Goal: Task Accomplishment & Management: Manage account settings

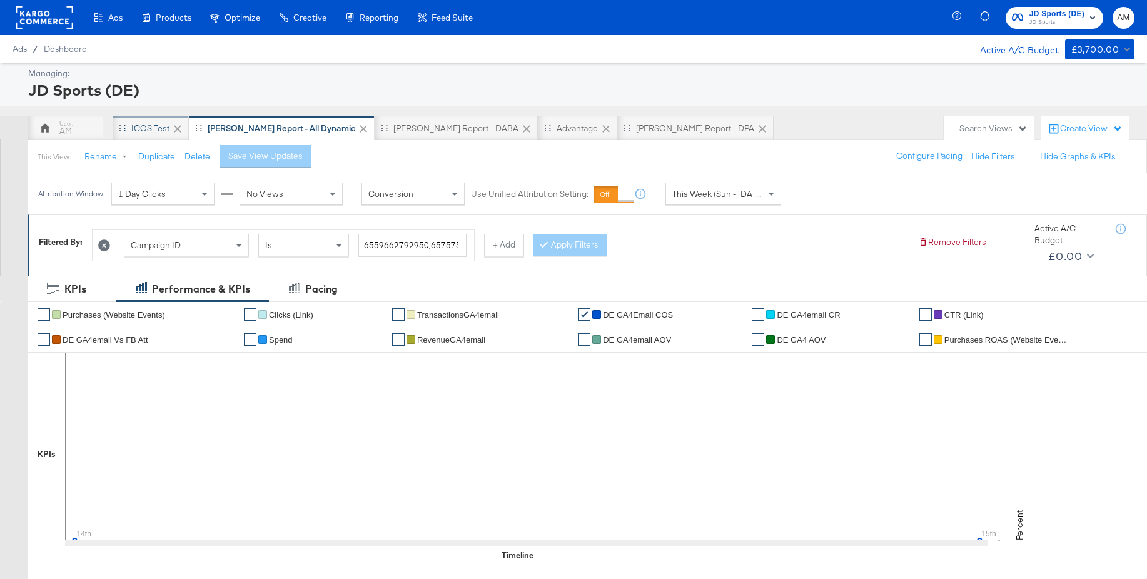
click at [145, 129] on div "iCOS Test" at bounding box center [150, 129] width 38 height 12
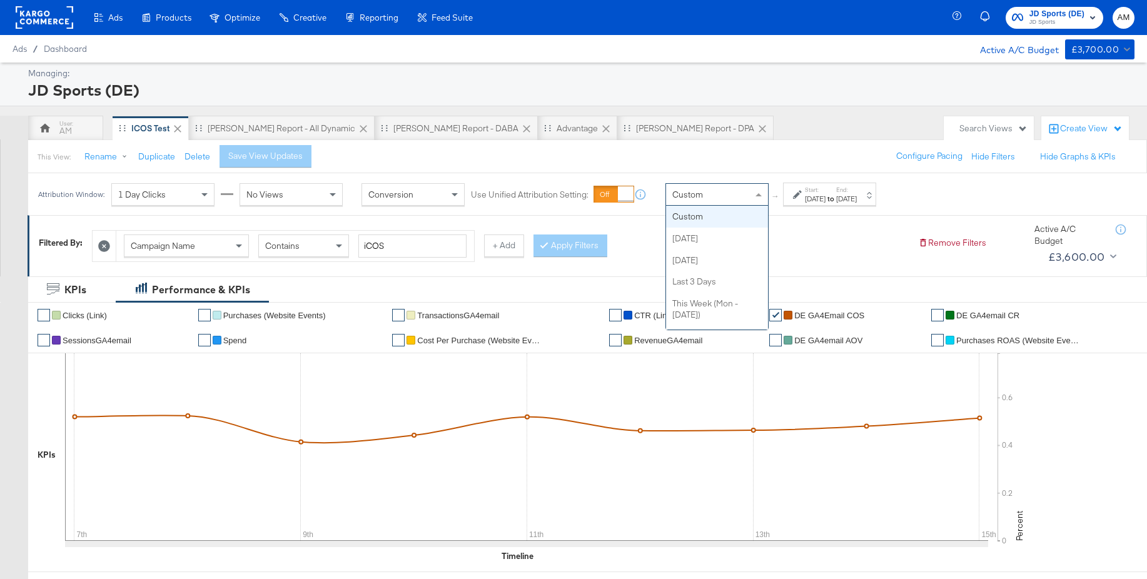
click at [701, 195] on span "Custom" at bounding box center [687, 194] width 31 height 11
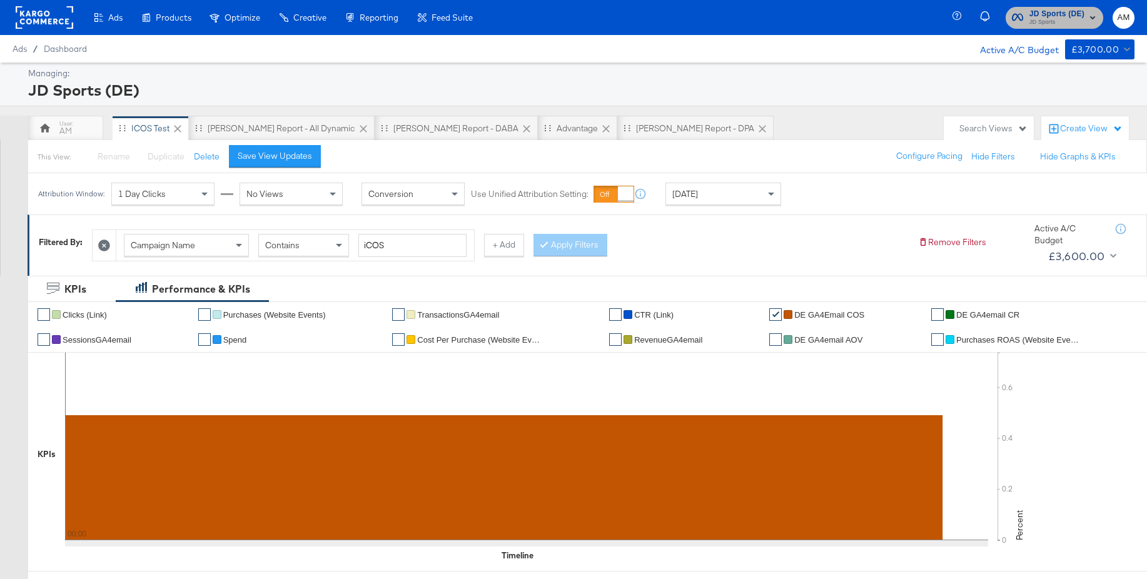
click at [1044, 19] on span "JD Sports" at bounding box center [1056, 23] width 55 height 10
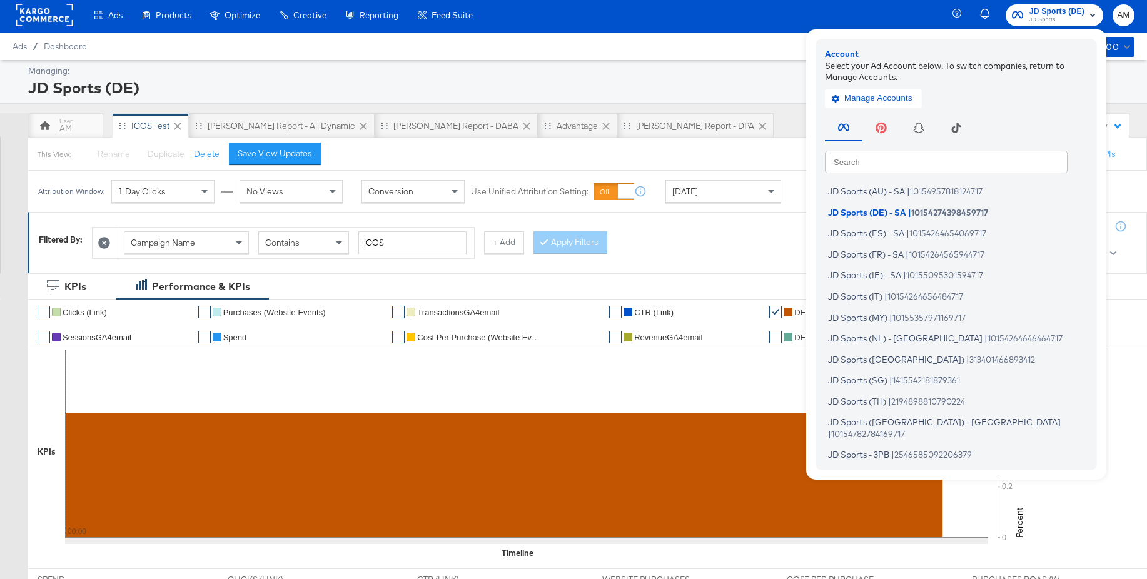
click at [885, 163] on input "text" at bounding box center [946, 161] width 243 height 23
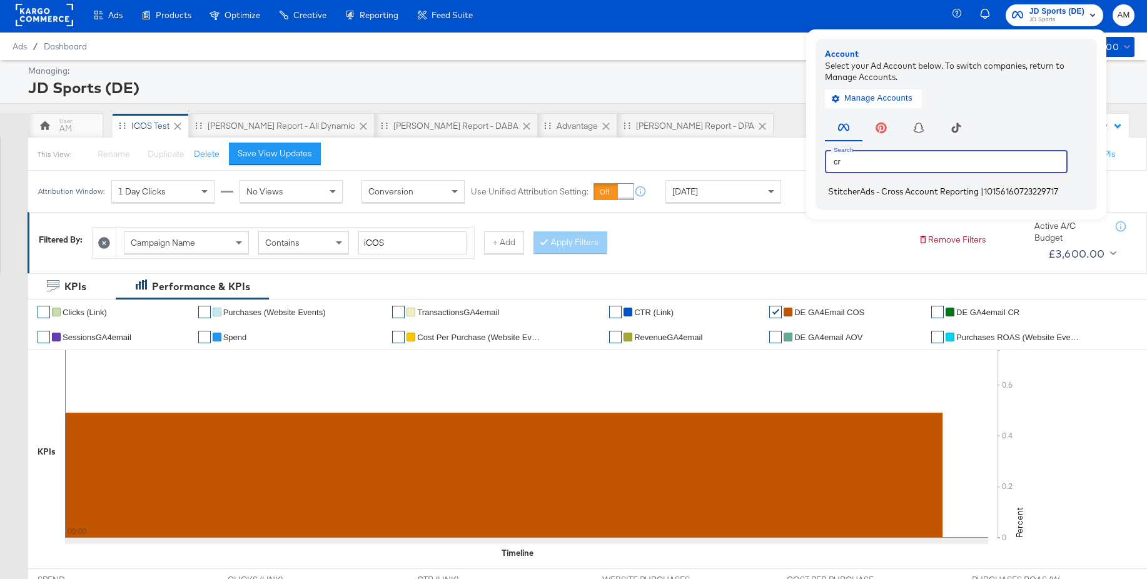
type input "cr"
click at [890, 191] on span "StitcherAds - Cross Account Reporting" at bounding box center [903, 191] width 151 height 10
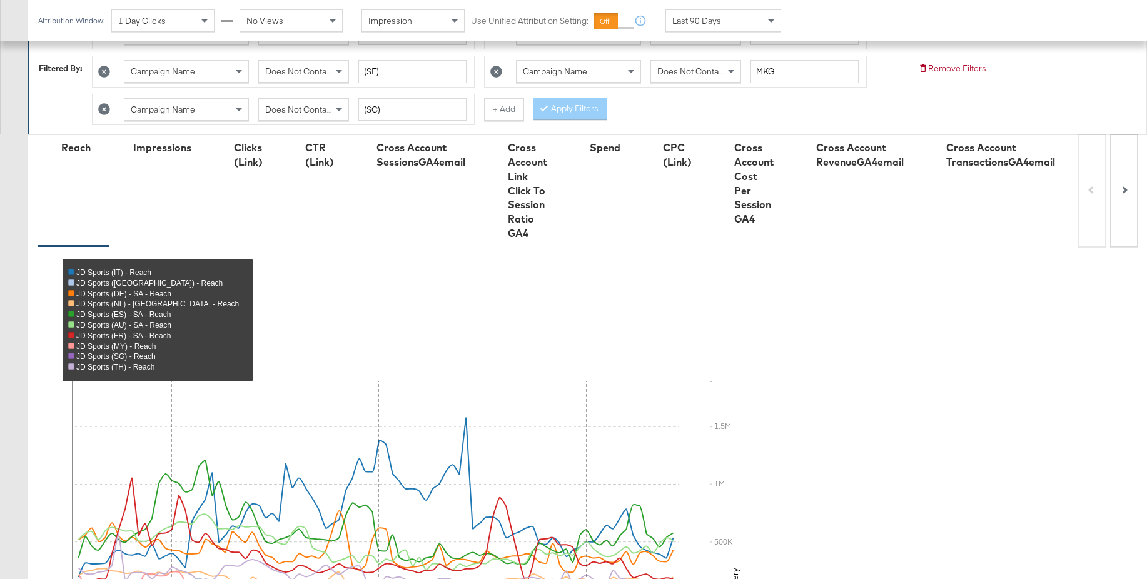
scroll to position [480, 0]
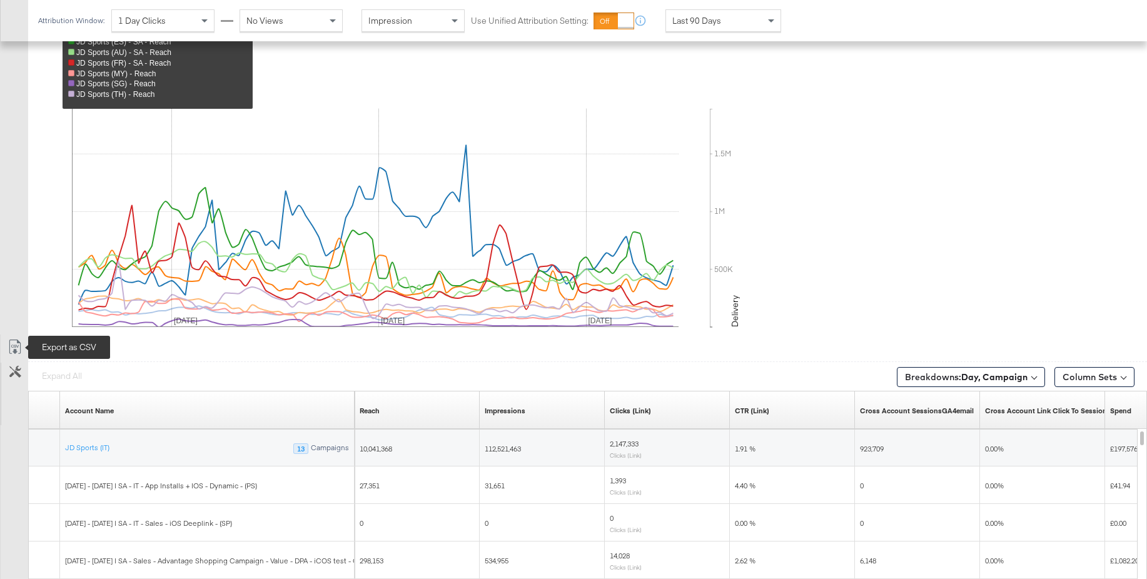
click at [18, 345] on icon at bounding box center [15, 347] width 15 height 15
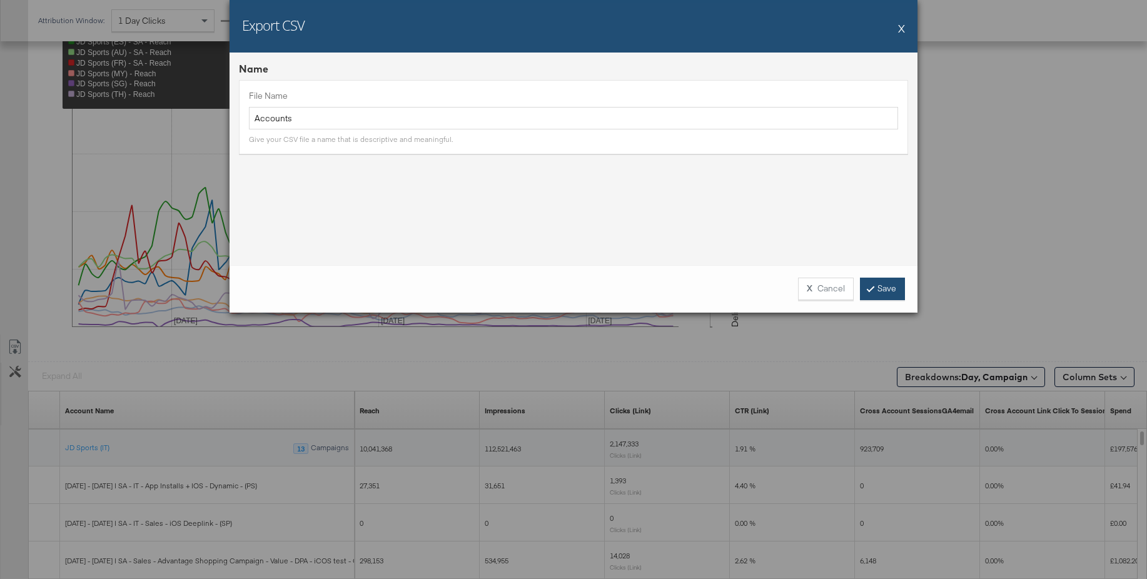
click at [883, 293] on link "Save" at bounding box center [882, 289] width 45 height 23
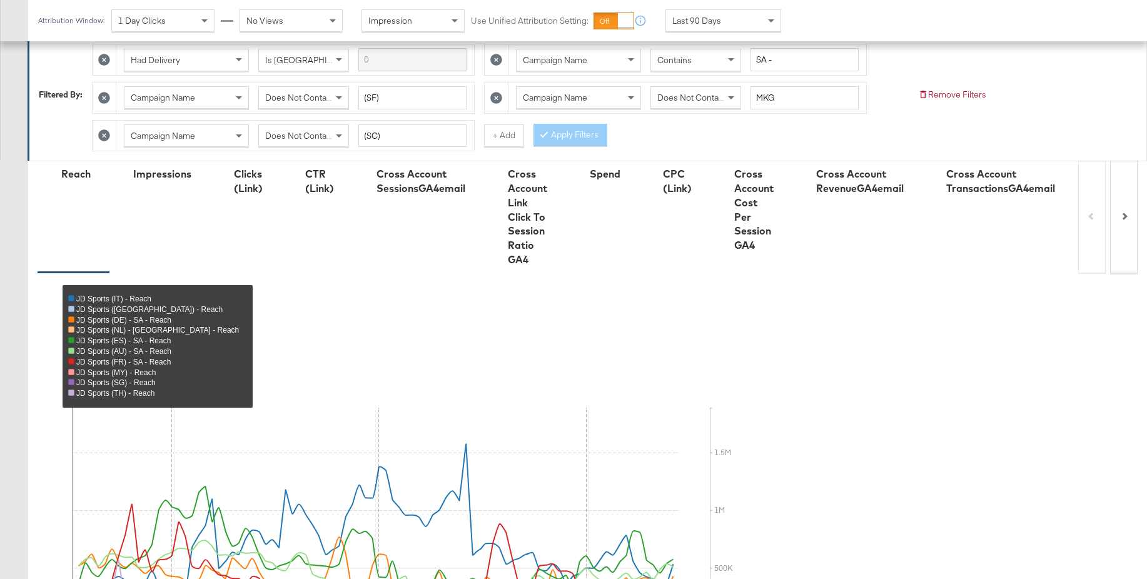
scroll to position [0, 0]
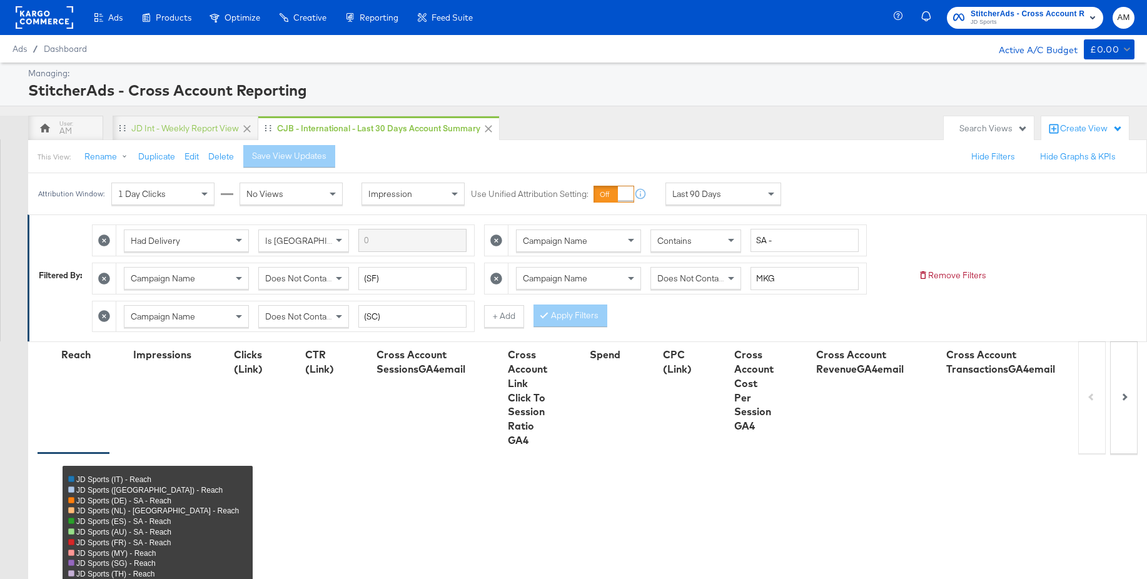
click at [979, 22] on span "JD Sports" at bounding box center [1028, 23] width 114 height 10
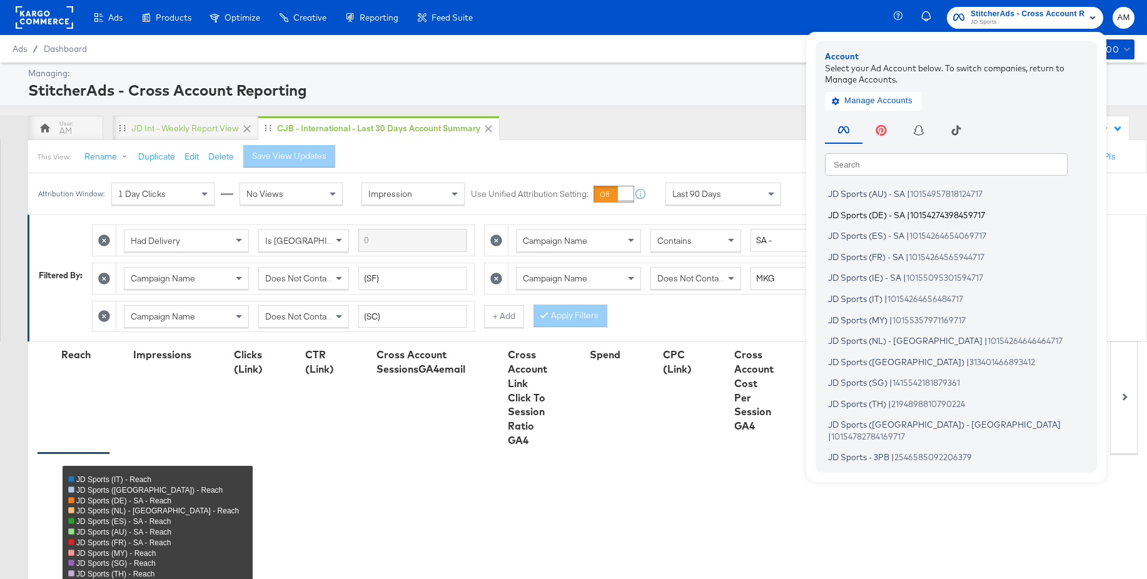
click at [877, 213] on span "JD Sports (DE) - SA" at bounding box center [866, 215] width 77 height 10
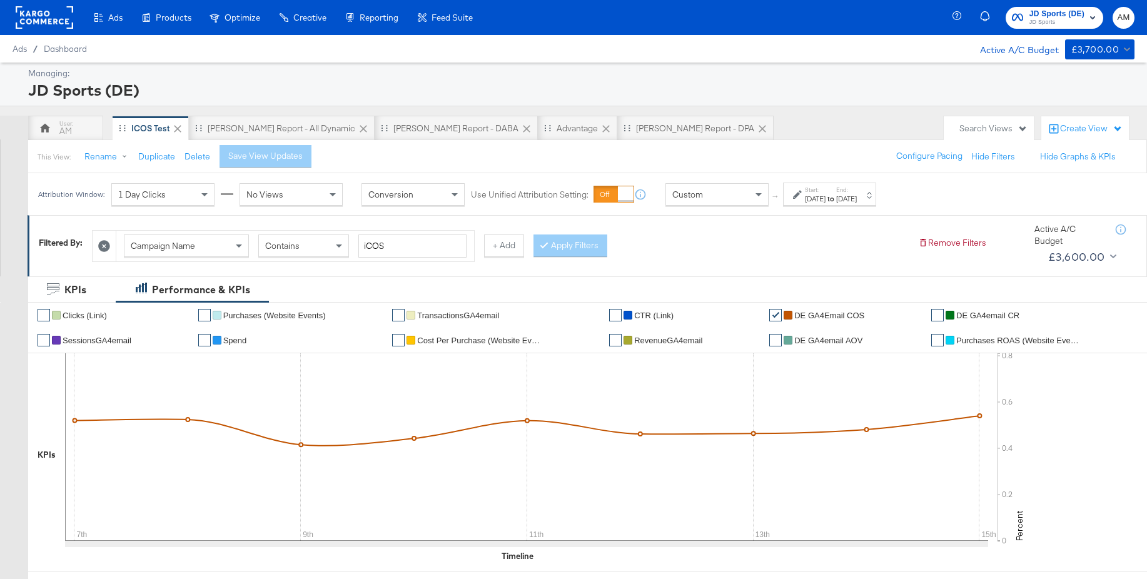
click at [826, 197] on div "[DATE]" at bounding box center [815, 199] width 21 height 10
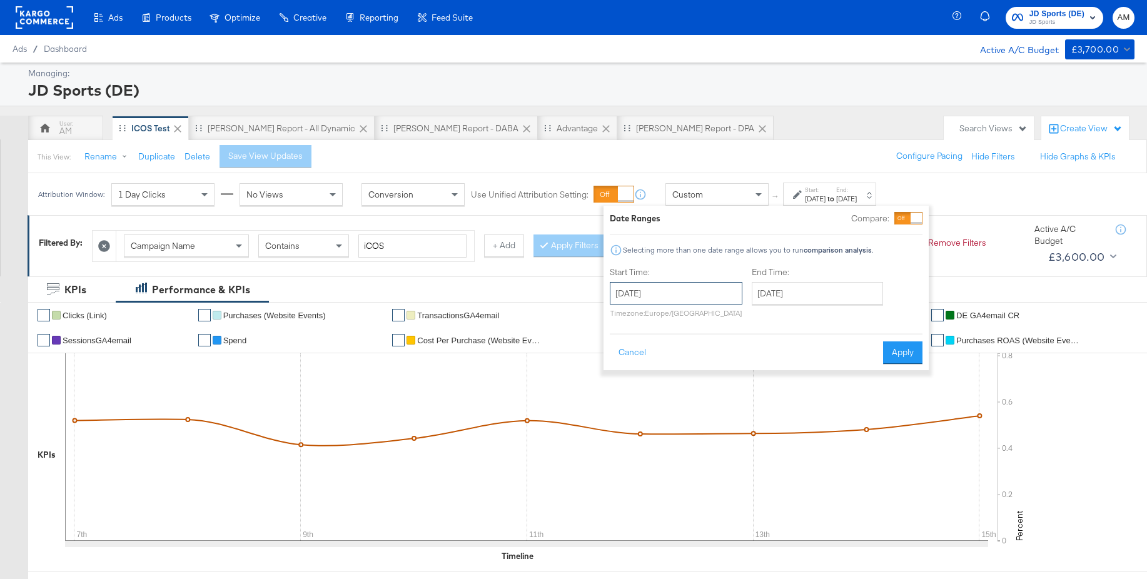
click at [691, 290] on input "[DATE]" at bounding box center [676, 293] width 133 height 23
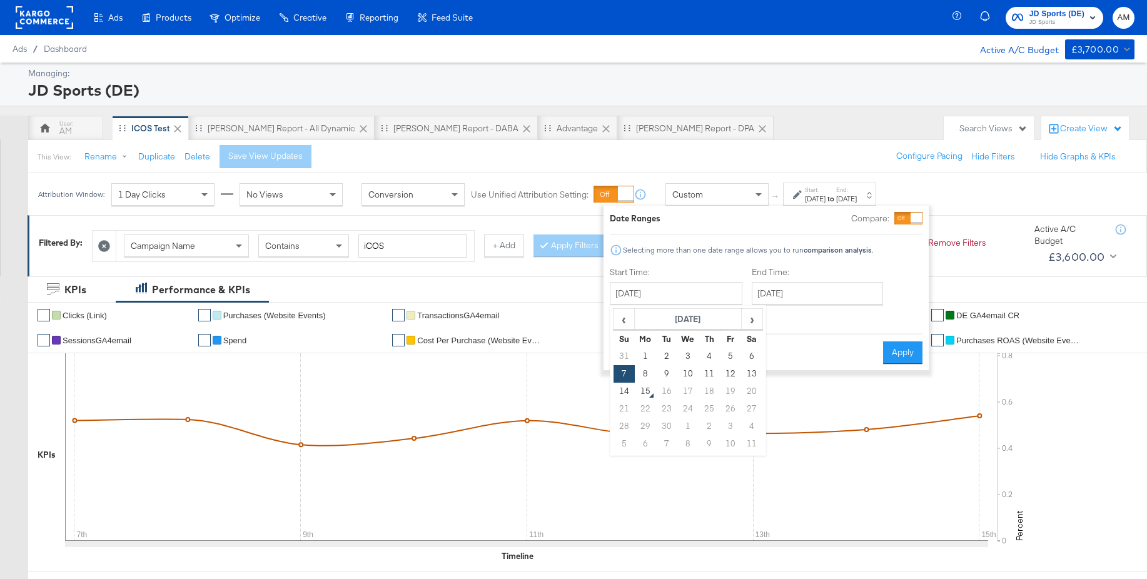
drag, startPoint x: 621, startPoint y: 388, endPoint x: 629, endPoint y: 387, distance: 8.3
click at [624, 388] on td "14" at bounding box center [624, 392] width 21 height 18
type input "[DATE]"
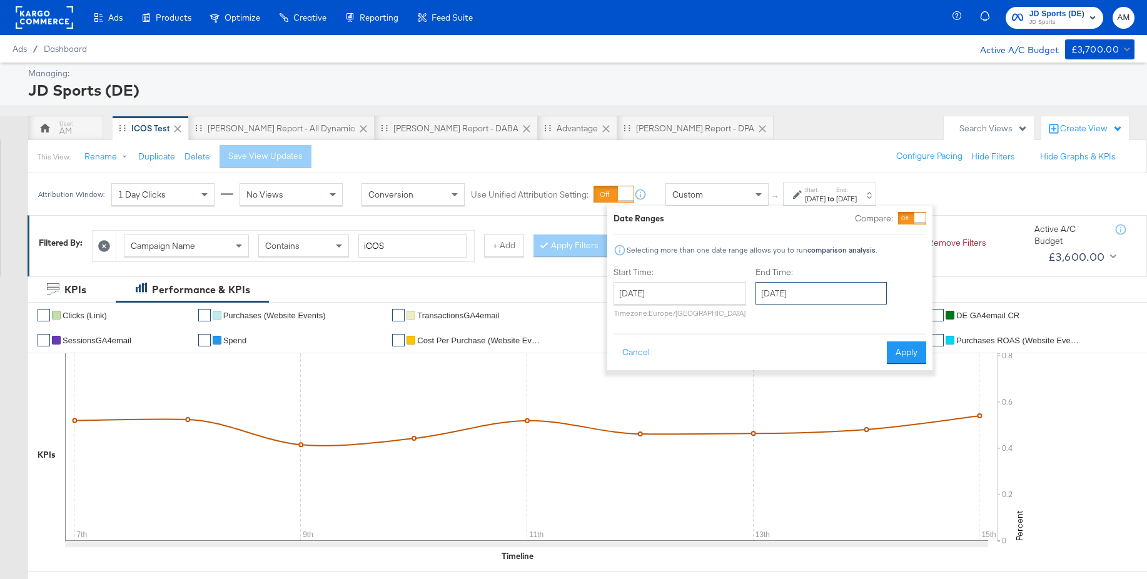
click at [798, 296] on input "[DATE]" at bounding box center [821, 293] width 131 height 23
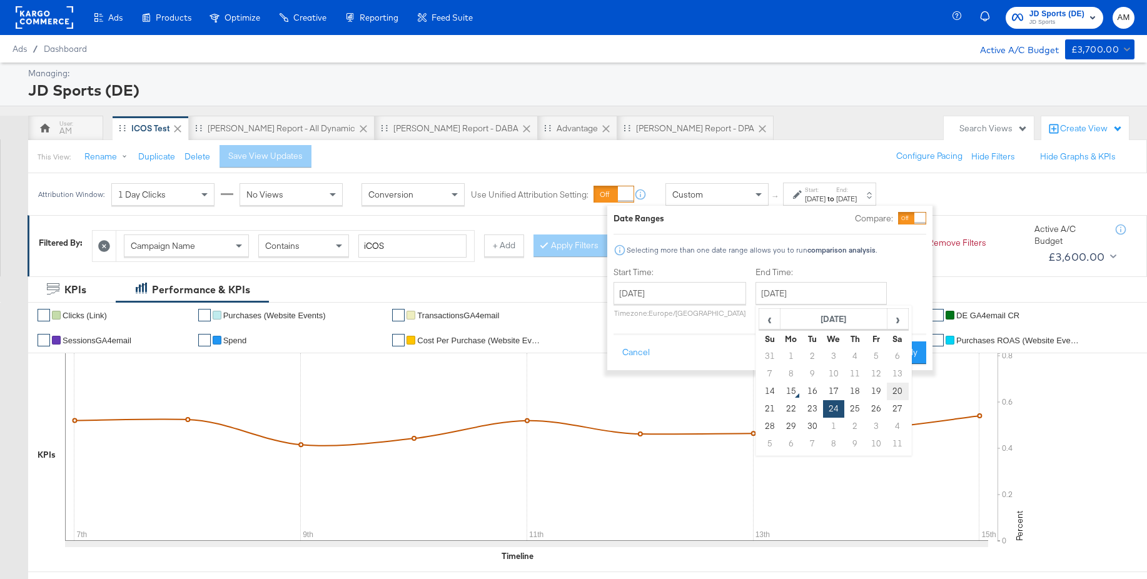
click at [901, 393] on td "20" at bounding box center [897, 392] width 21 height 18
type input "[DATE]"
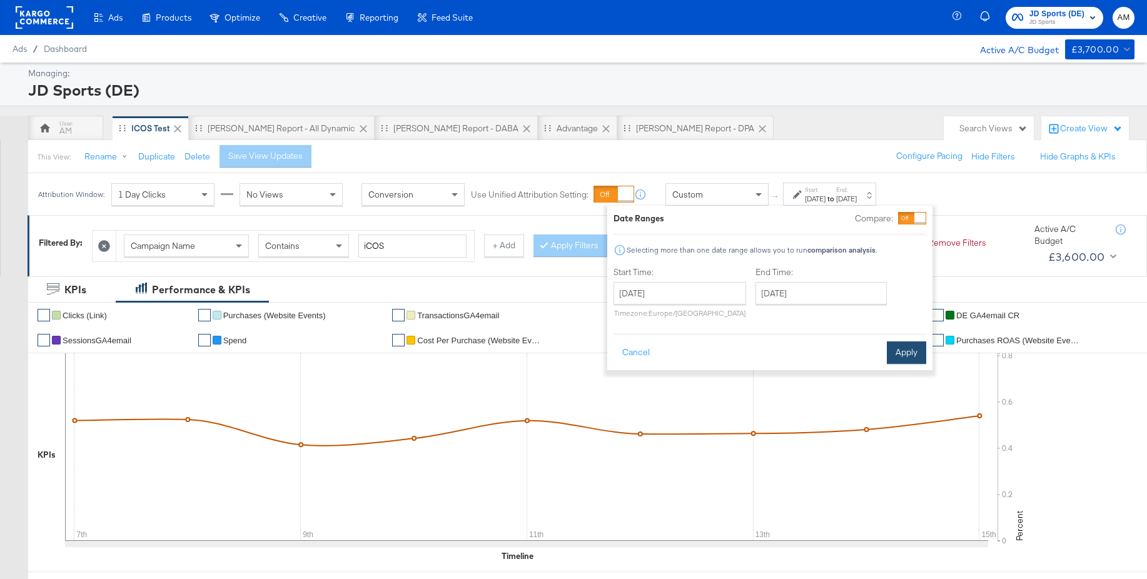
click at [910, 356] on button "Apply" at bounding box center [906, 352] width 39 height 23
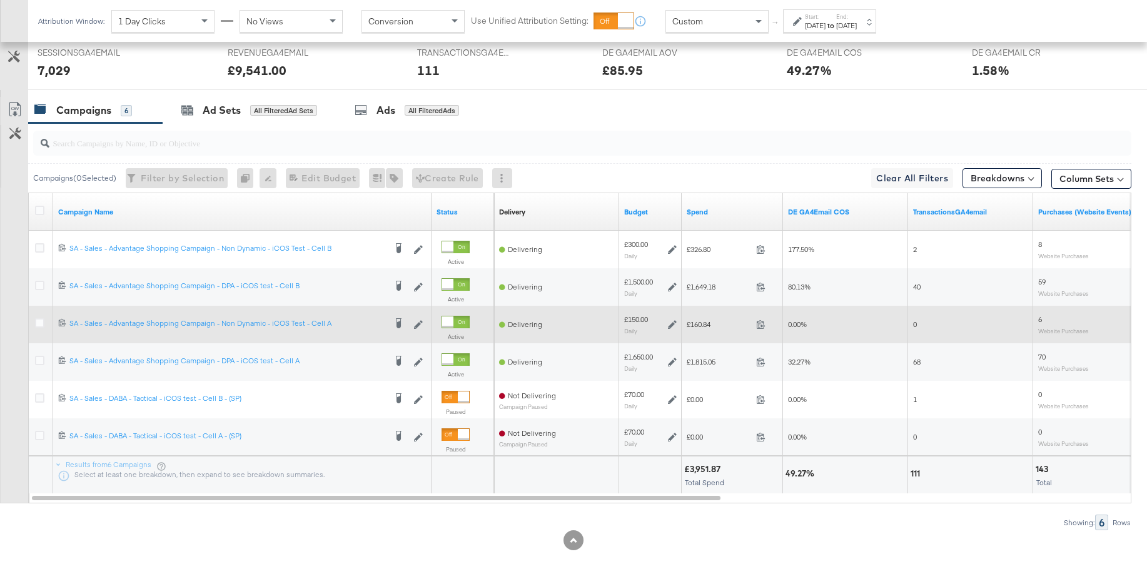
scroll to position [584, 0]
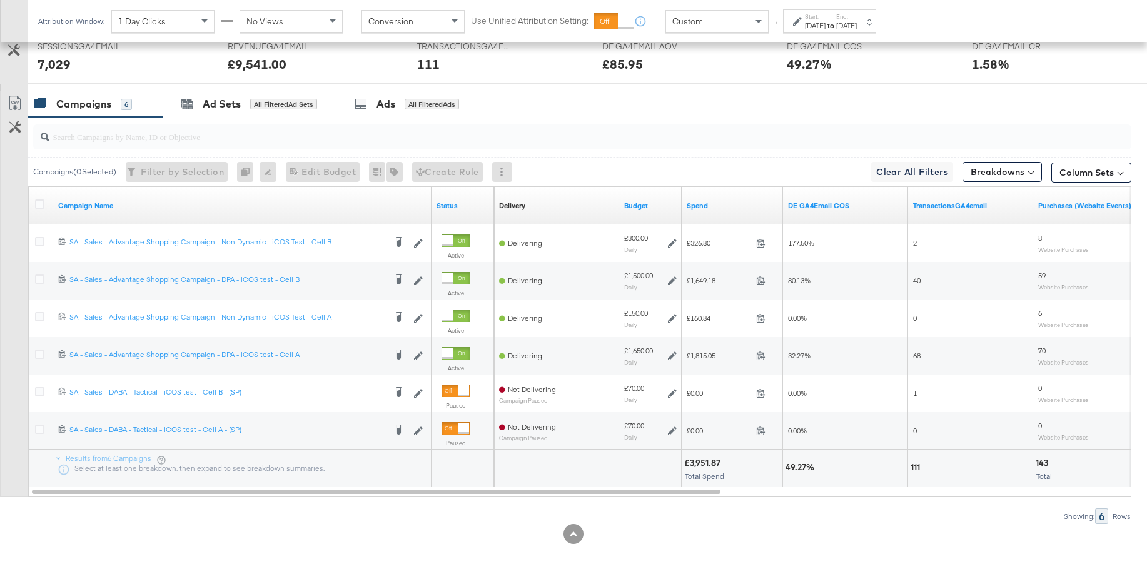
drag, startPoint x: 39, startPoint y: 243, endPoint x: 230, endPoint y: 219, distance: 192.9
click at [39, 243] on icon at bounding box center [39, 241] width 9 height 9
click at [0, 0] on input "checkbox" at bounding box center [0, 0] width 0 height 0
click at [374, 101] on div "Ads" at bounding box center [377, 104] width 19 height 14
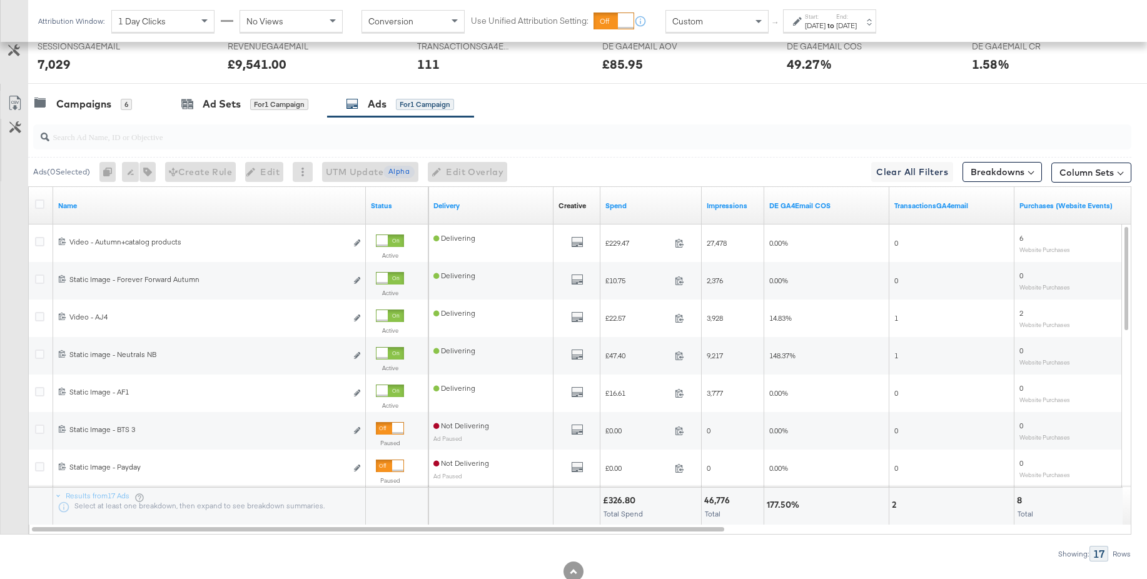
click at [714, 25] on div "Custom" at bounding box center [717, 21] width 102 height 21
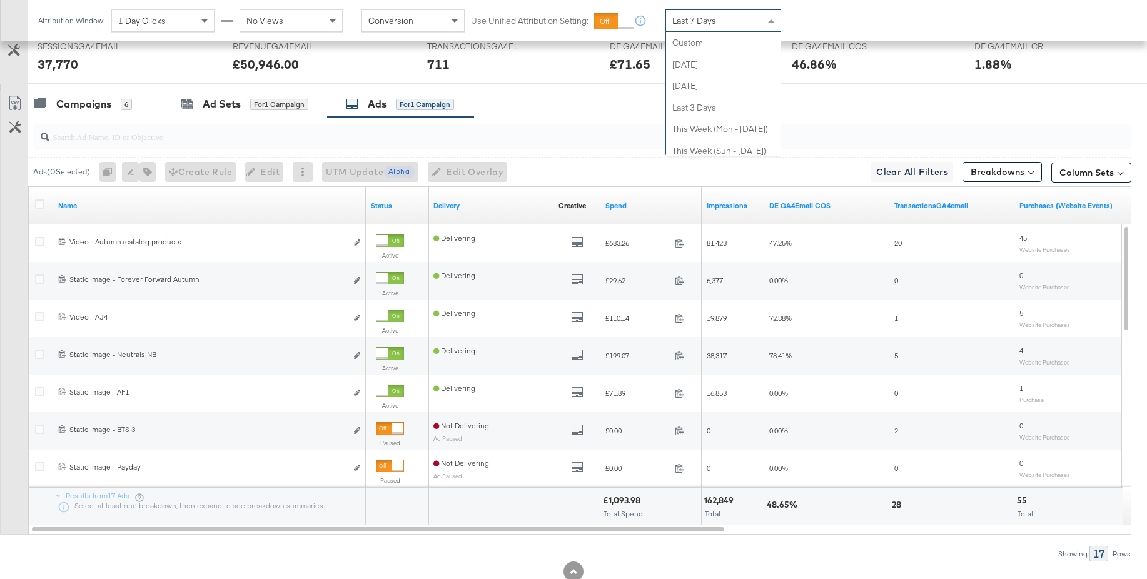
click at [711, 23] on span "Last 7 Days" at bounding box center [694, 20] width 44 height 11
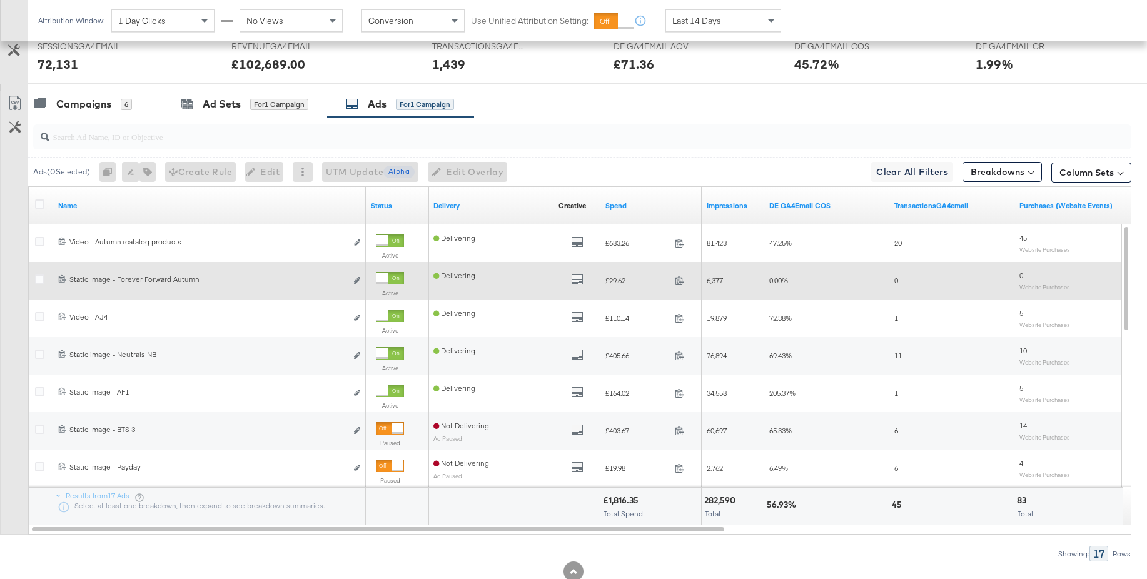
click at [388, 279] on div at bounding box center [382, 278] width 11 height 11
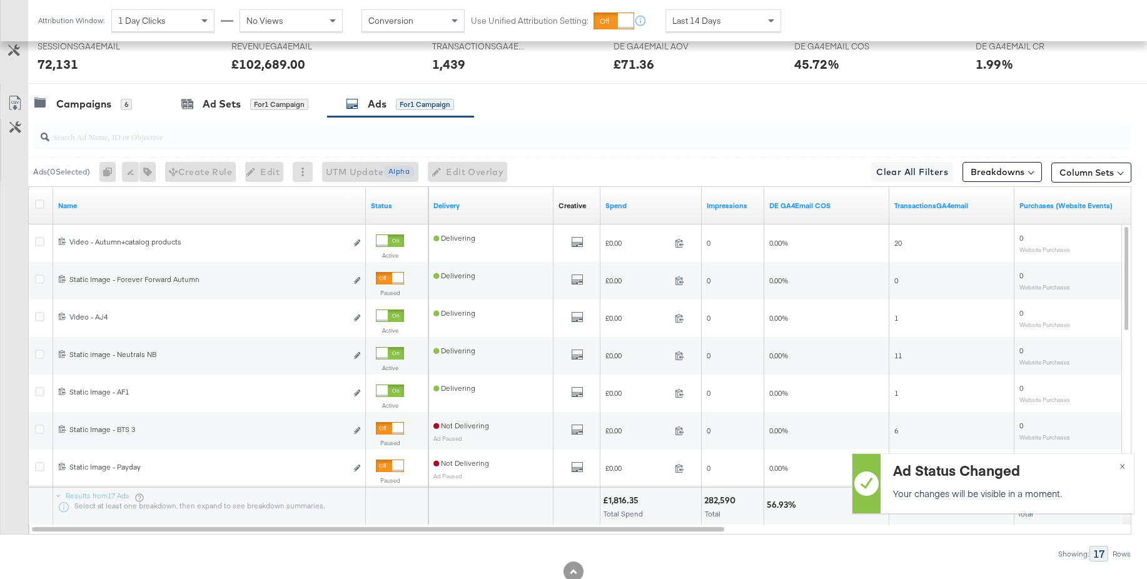
click at [700, 22] on span "Last 14 Days" at bounding box center [696, 20] width 49 height 11
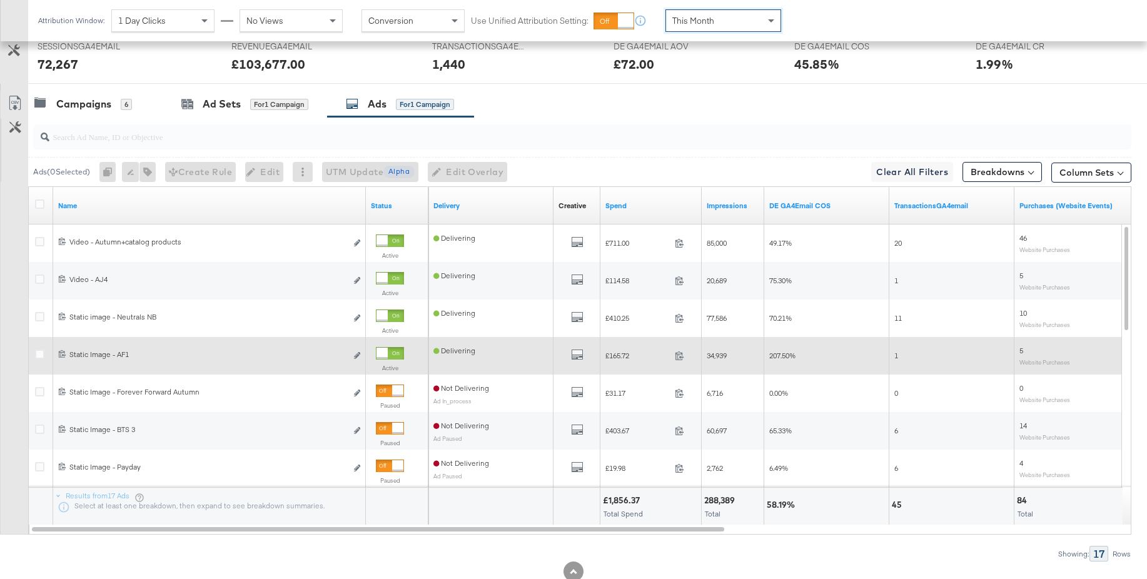
click at [400, 353] on div at bounding box center [390, 353] width 28 height 13
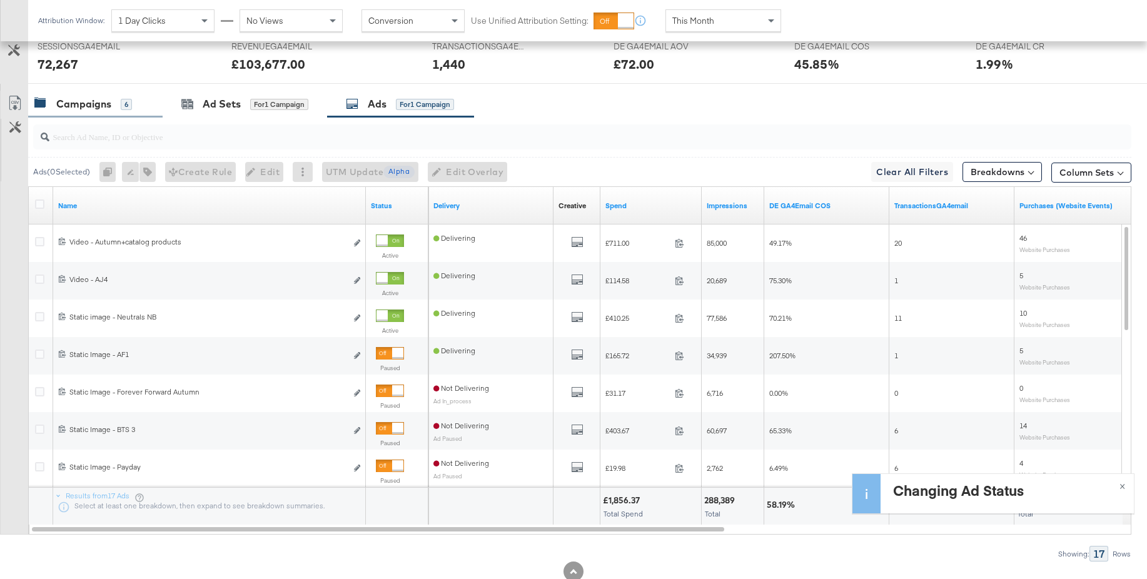
click at [90, 102] on div "Campaigns" at bounding box center [83, 104] width 55 height 14
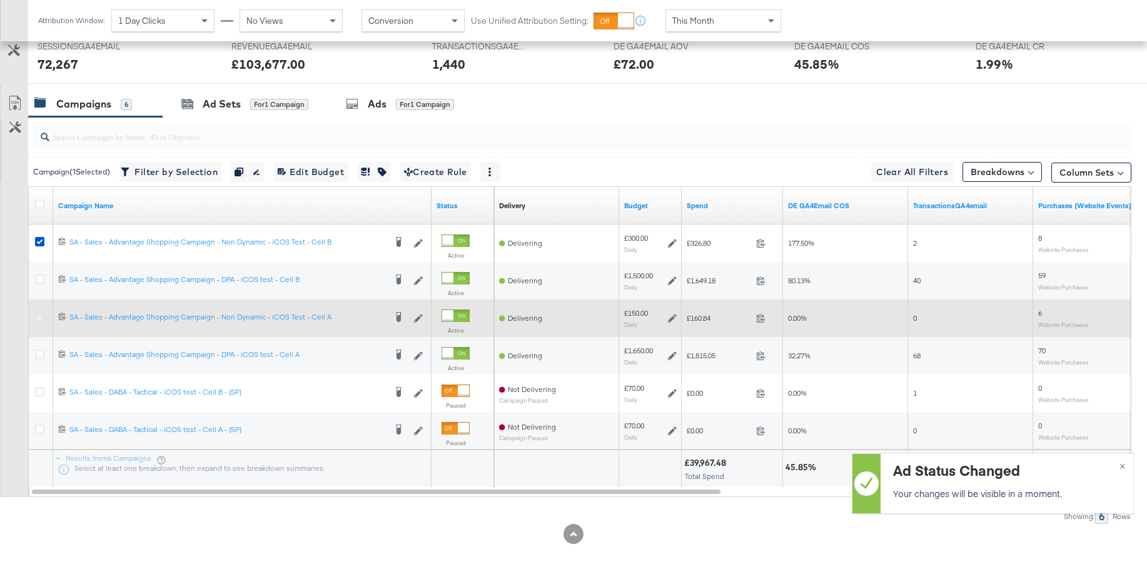
click at [39, 319] on icon at bounding box center [39, 316] width 9 height 9
click at [0, 0] on input "checkbox" at bounding box center [0, 0] width 0 height 0
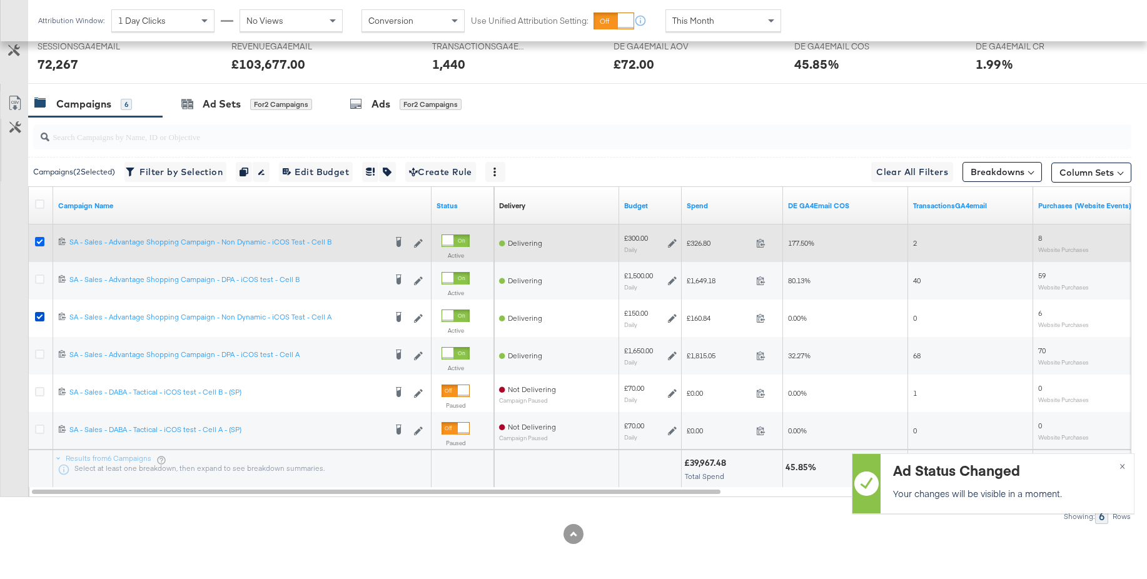
click at [35, 241] on icon at bounding box center [39, 241] width 9 height 9
click at [0, 0] on input "checkbox" at bounding box center [0, 0] width 0 height 0
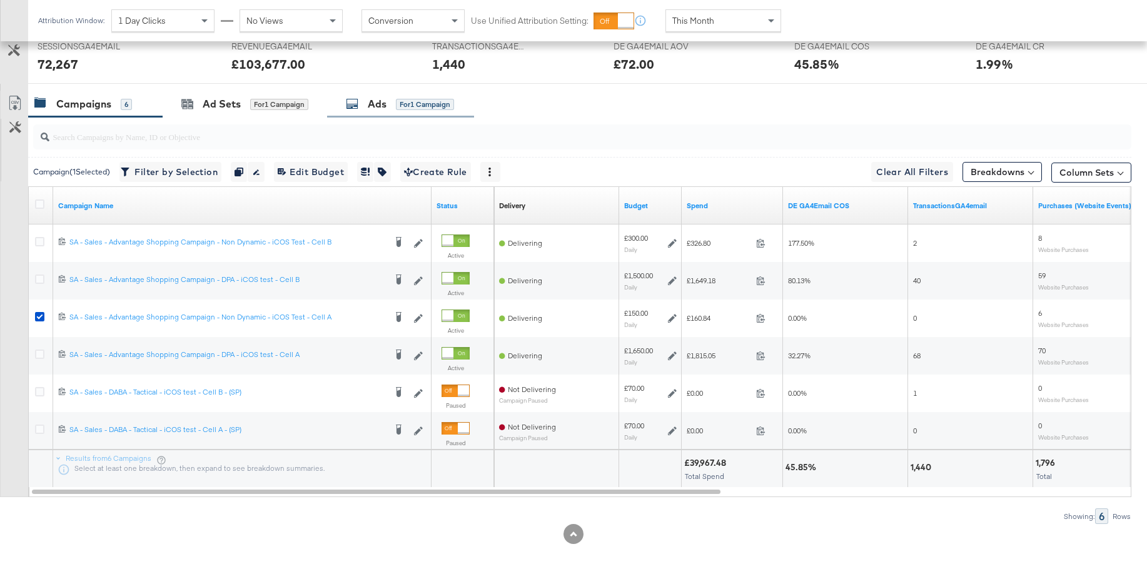
drag, startPoint x: 369, startPoint y: 105, endPoint x: 374, endPoint y: 110, distance: 7.1
click at [370, 105] on div "Ads" at bounding box center [377, 104] width 19 height 14
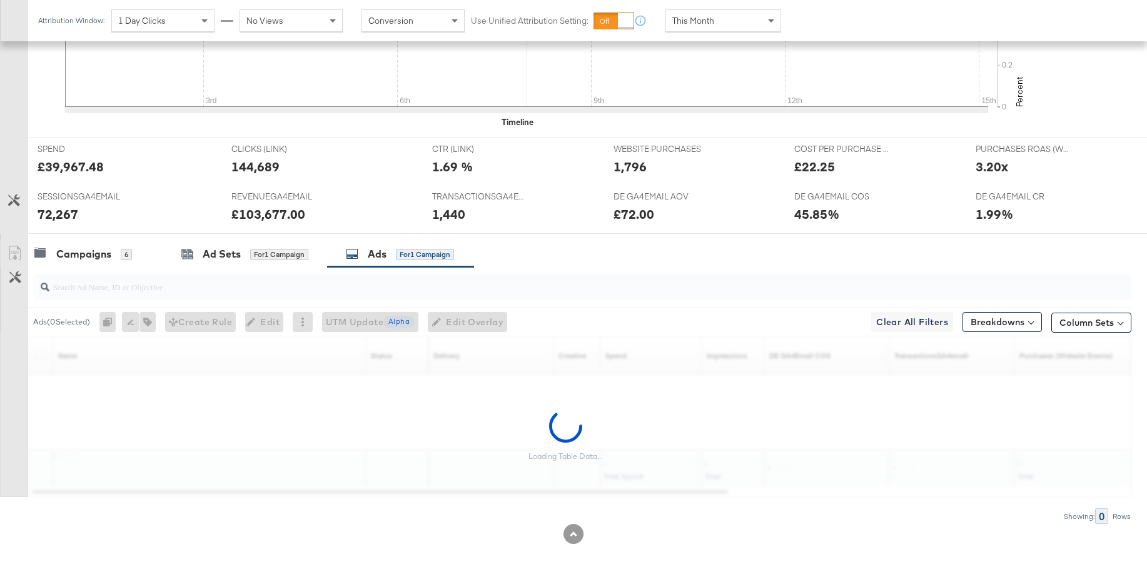
scroll to position [433, 0]
click at [691, 19] on span "This Month" at bounding box center [693, 20] width 42 height 11
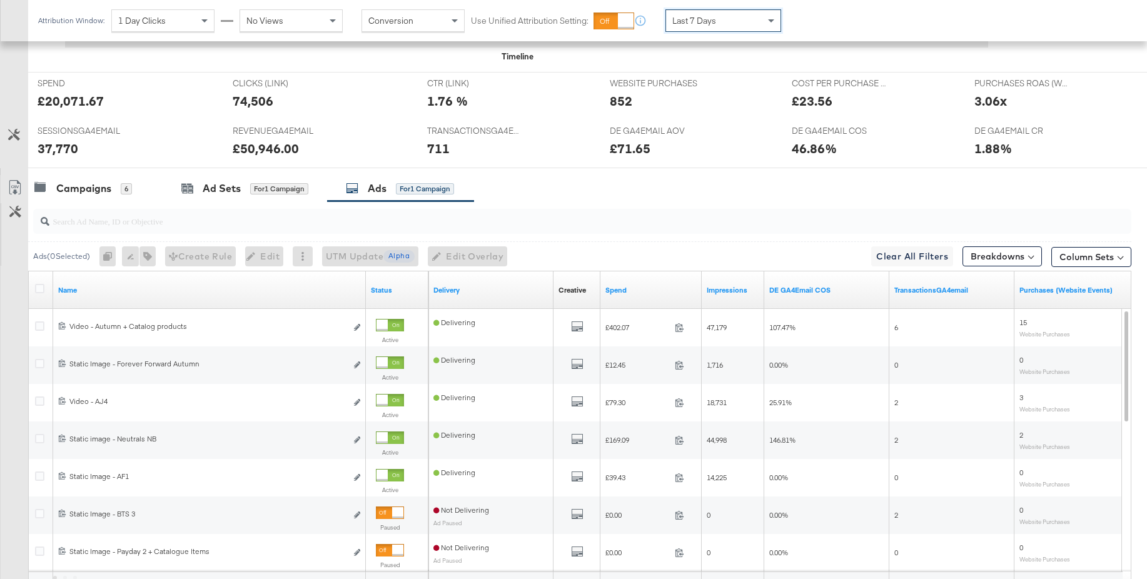
scroll to position [621, 0]
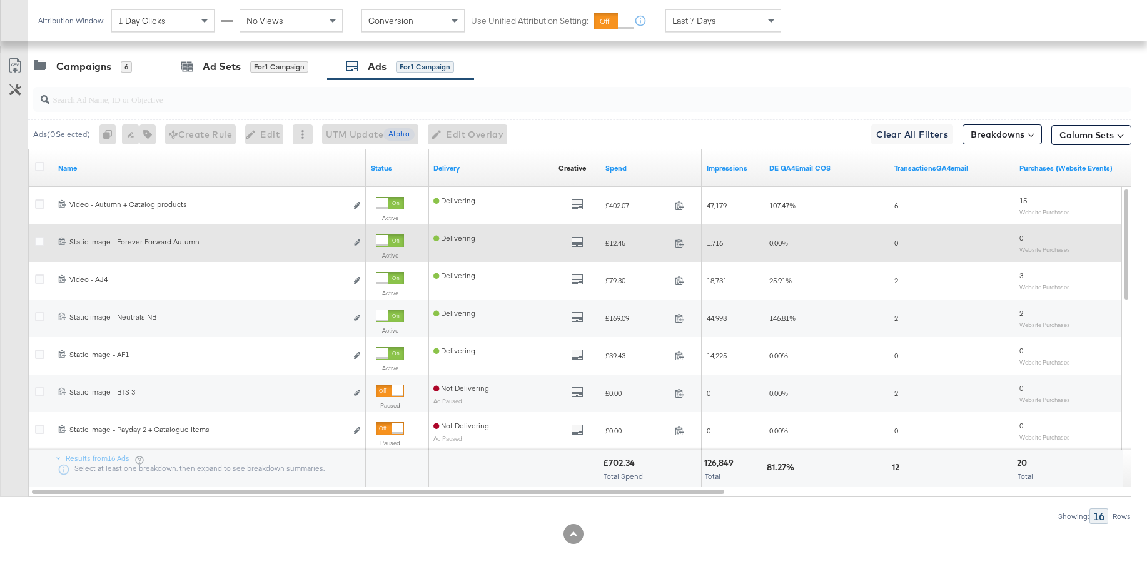
click at [388, 243] on div at bounding box center [382, 240] width 11 height 11
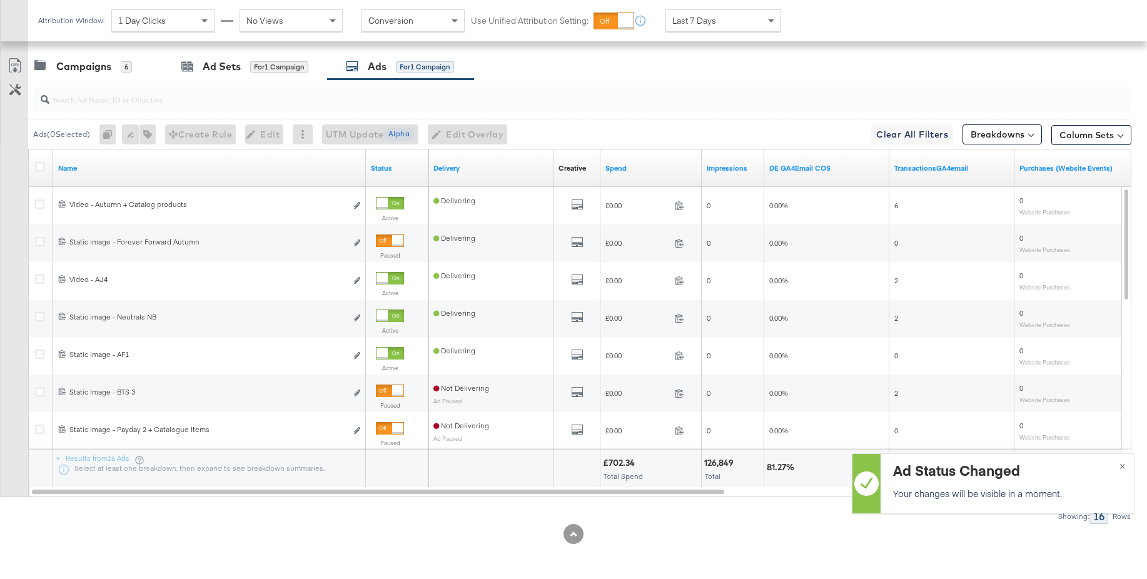
click at [735, 23] on div "Last 7 Days" at bounding box center [723, 20] width 114 height 21
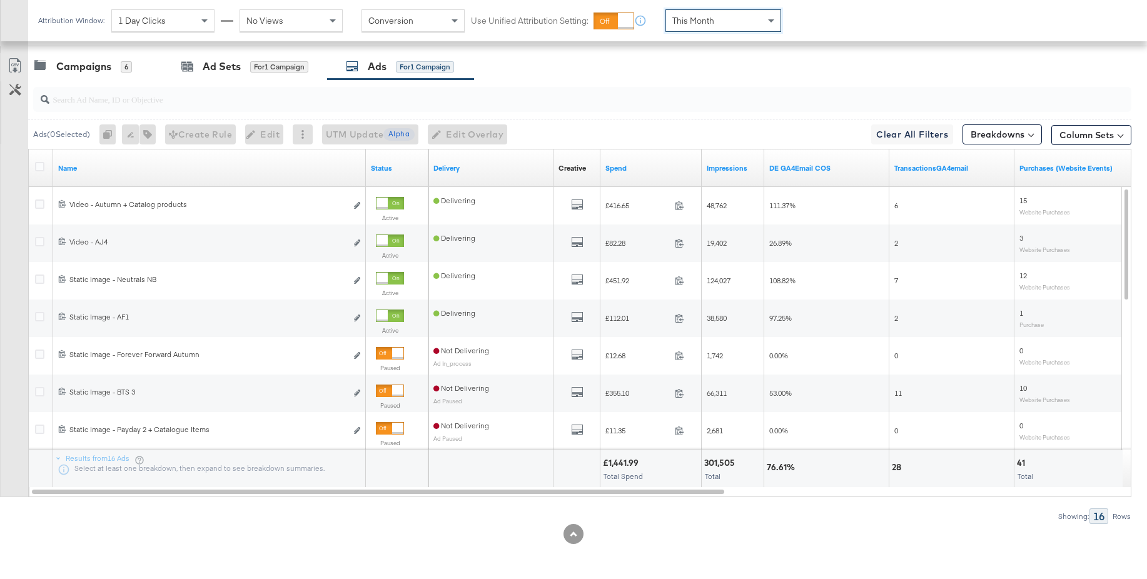
click at [709, 19] on span "This Month" at bounding box center [693, 20] width 42 height 11
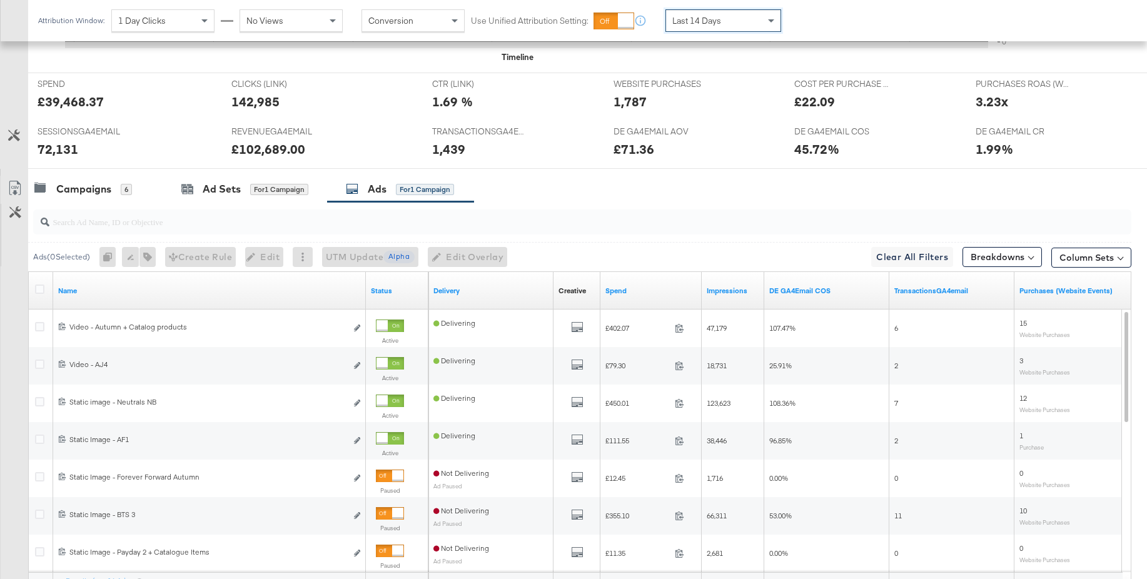
scroll to position [620, 0]
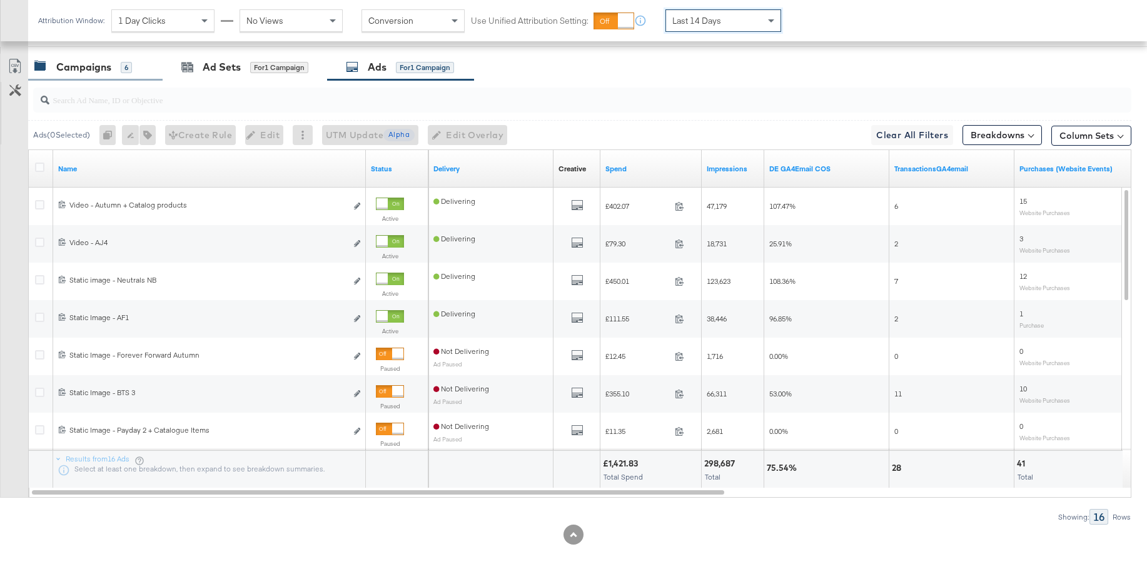
click at [96, 76] on div "Campaigns 6" at bounding box center [95, 67] width 134 height 27
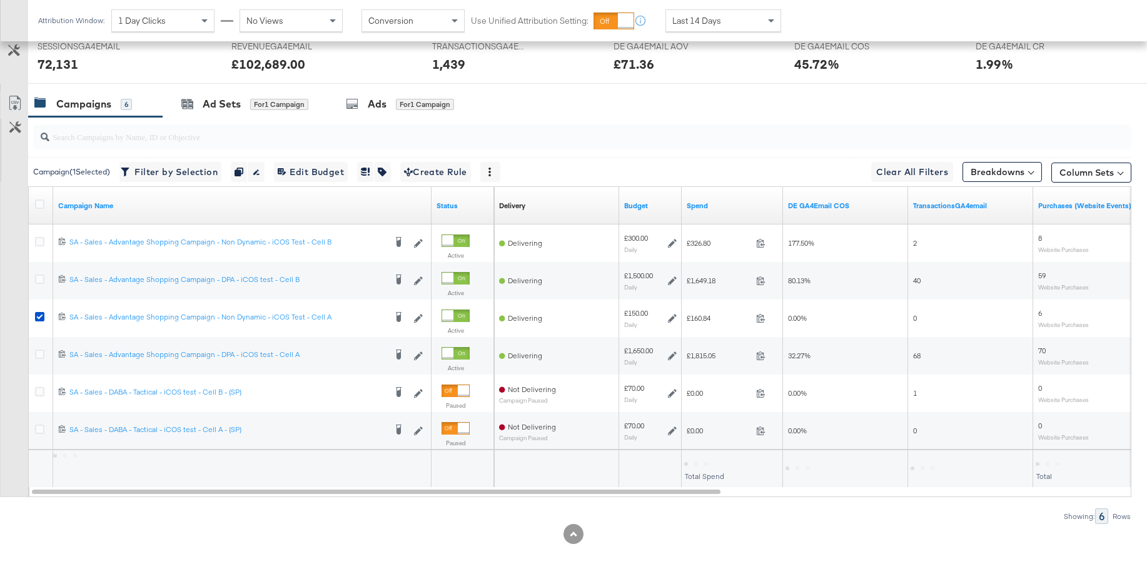
scroll to position [584, 0]
click at [388, 101] on div "Ads for 1 Campaign" at bounding box center [400, 104] width 108 height 14
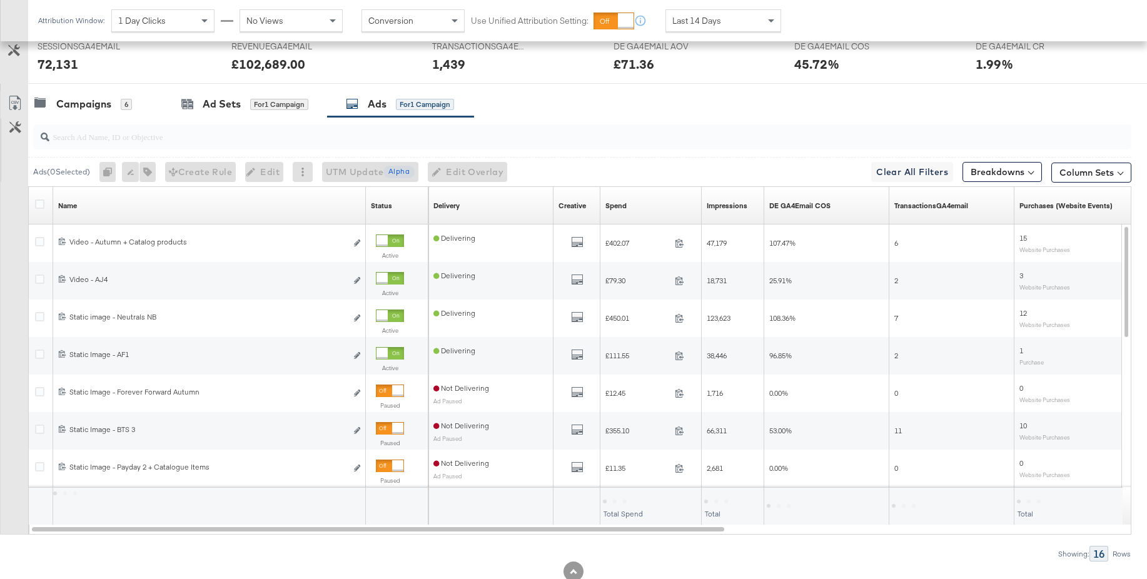
scroll to position [620, 0]
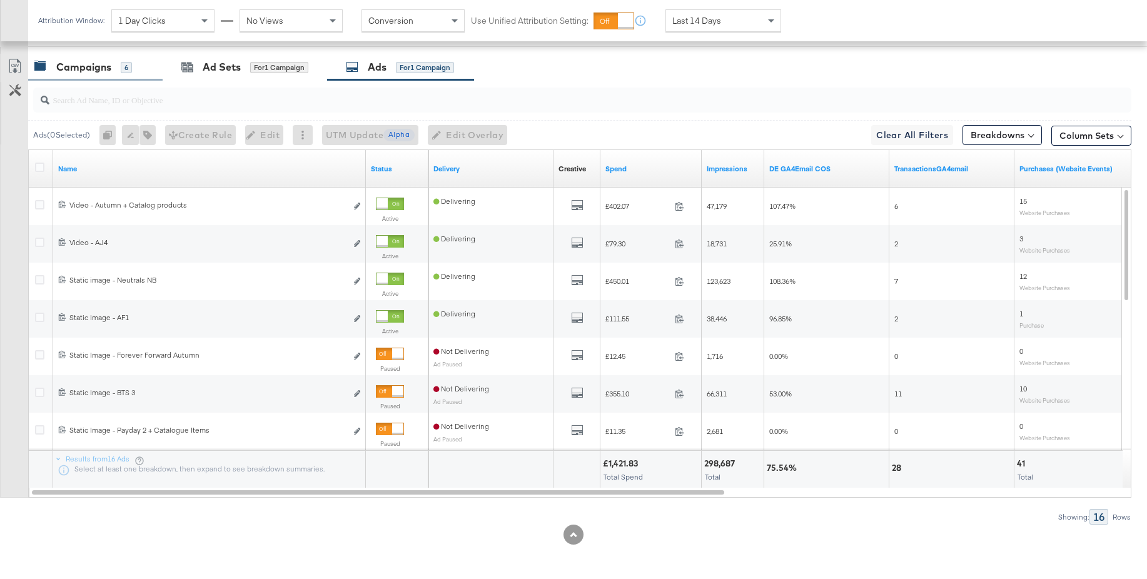
click at [89, 64] on div "Campaigns" at bounding box center [83, 67] width 55 height 14
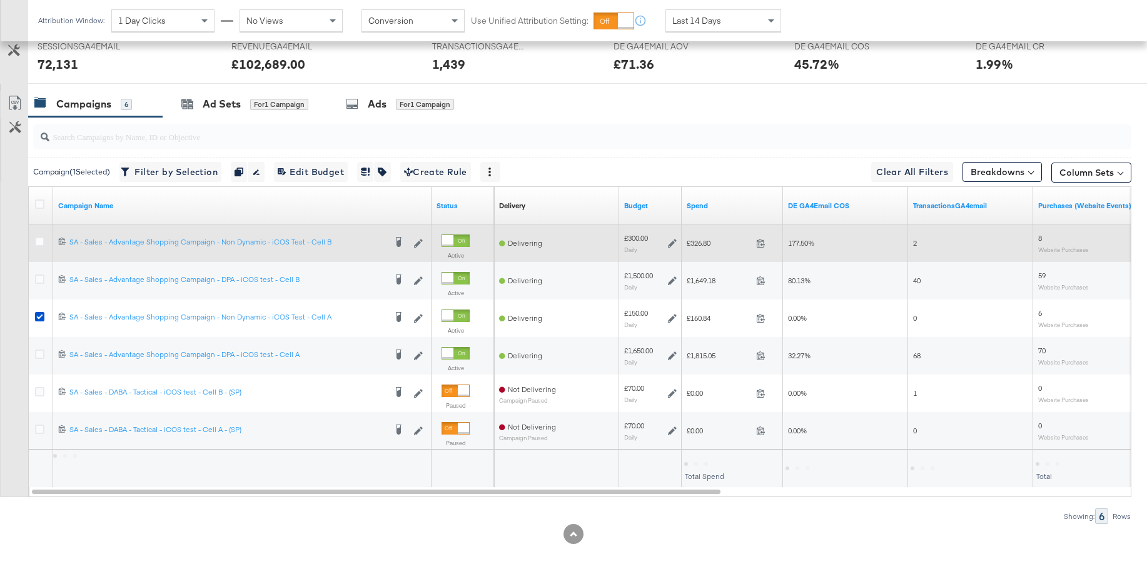
scroll to position [584, 0]
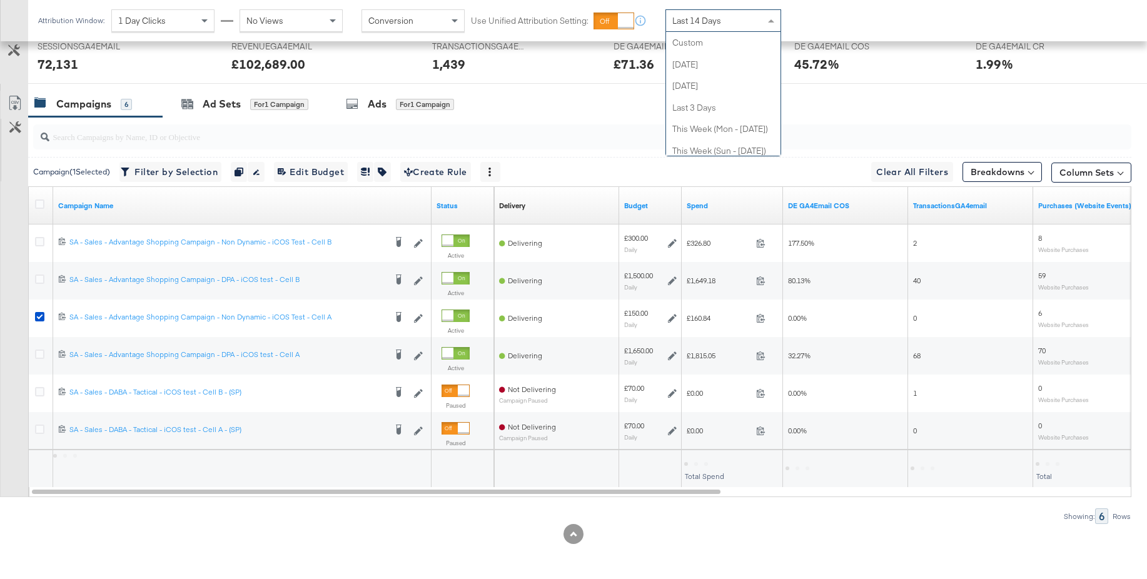
click at [718, 16] on span "Last 14 Days" at bounding box center [696, 20] width 49 height 11
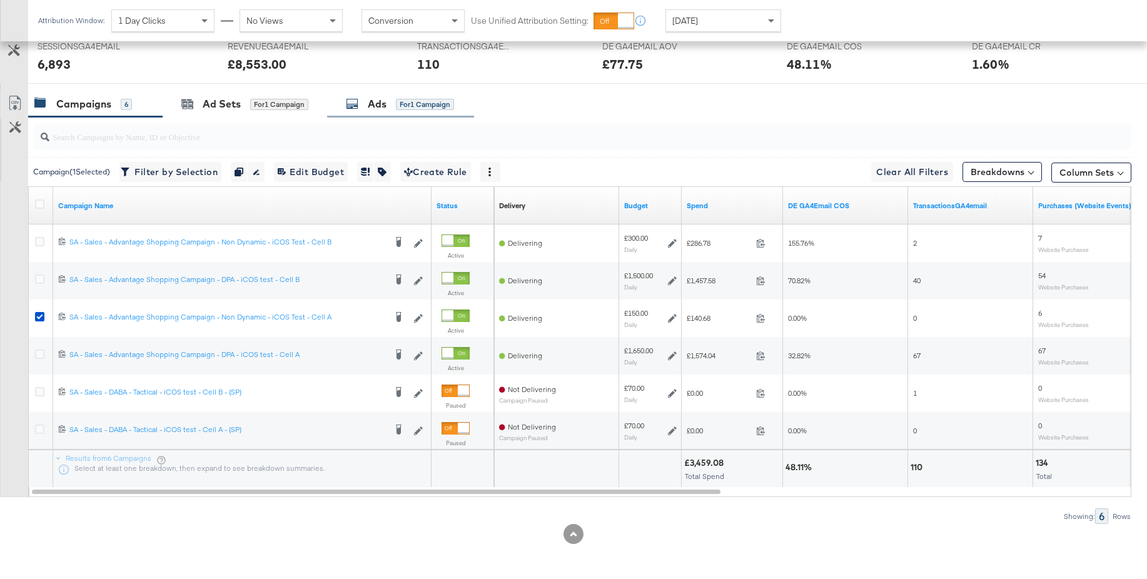
click at [375, 109] on div "Ads" at bounding box center [377, 104] width 19 height 14
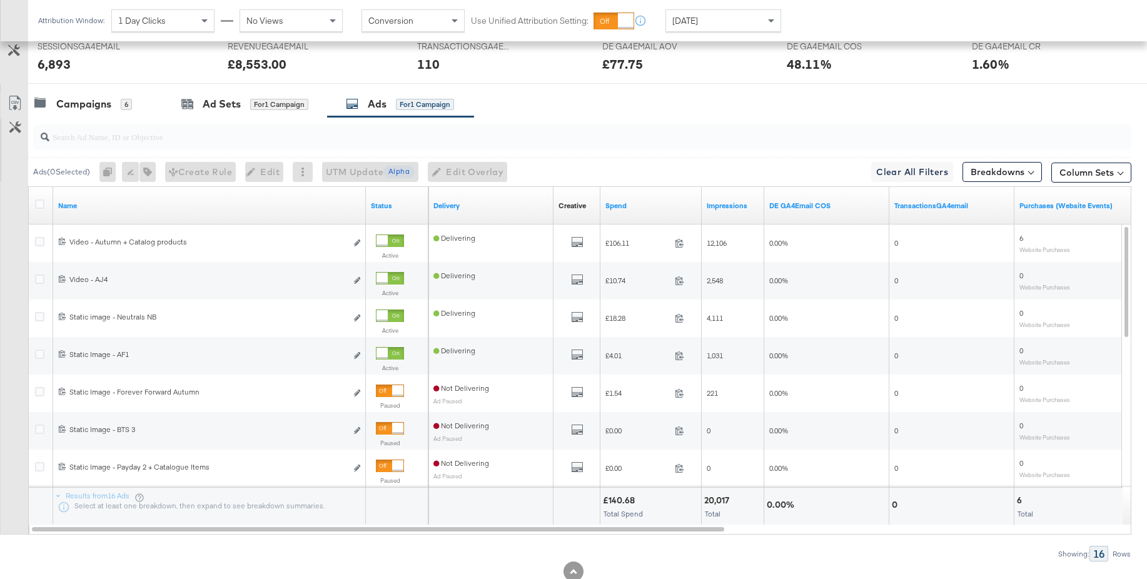
click at [690, 18] on span "[DATE]" at bounding box center [685, 20] width 26 height 11
click at [85, 105] on div "Campaigns" at bounding box center [83, 104] width 55 height 14
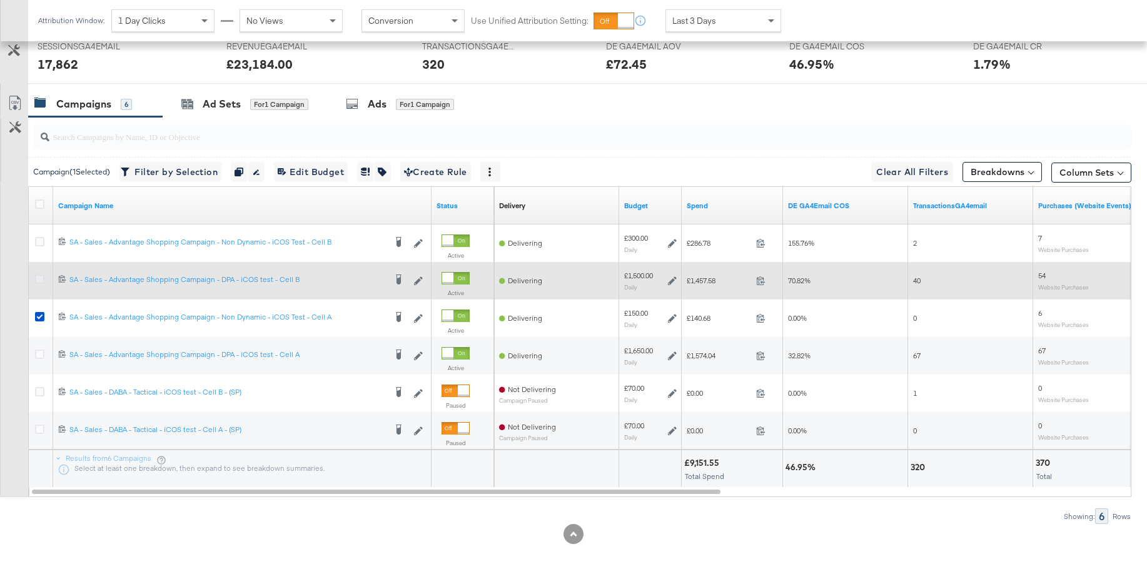
click at [43, 280] on icon at bounding box center [39, 279] width 9 height 9
click at [0, 0] on input "checkbox" at bounding box center [0, 0] width 0 height 0
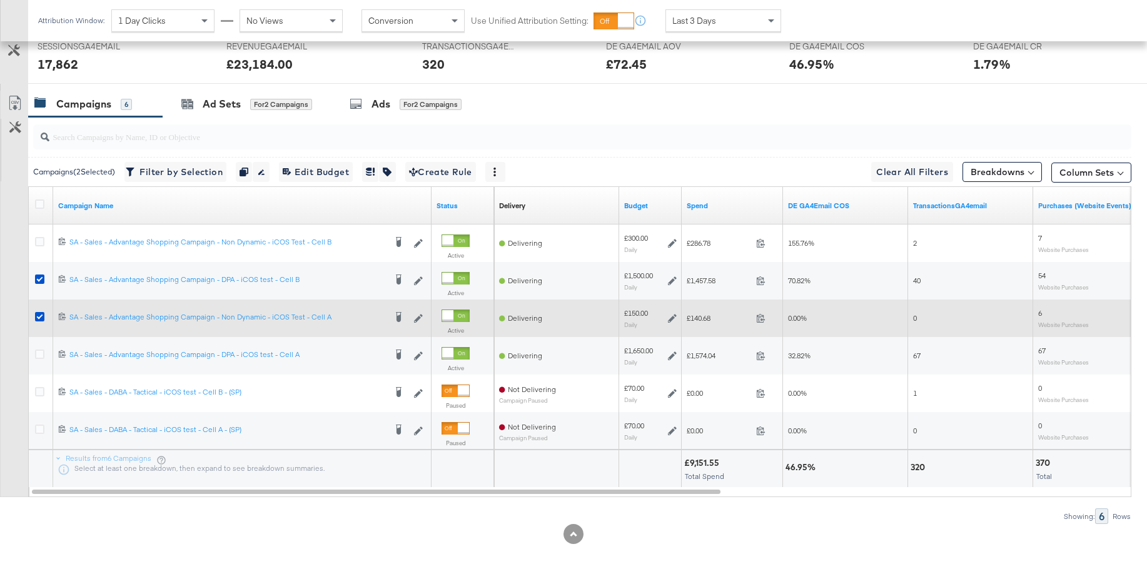
drag, startPoint x: 41, startPoint y: 315, endPoint x: 63, endPoint y: 307, distance: 23.4
click at [41, 315] on icon at bounding box center [39, 316] width 9 height 9
click at [0, 0] on input "checkbox" at bounding box center [0, 0] width 0 height 0
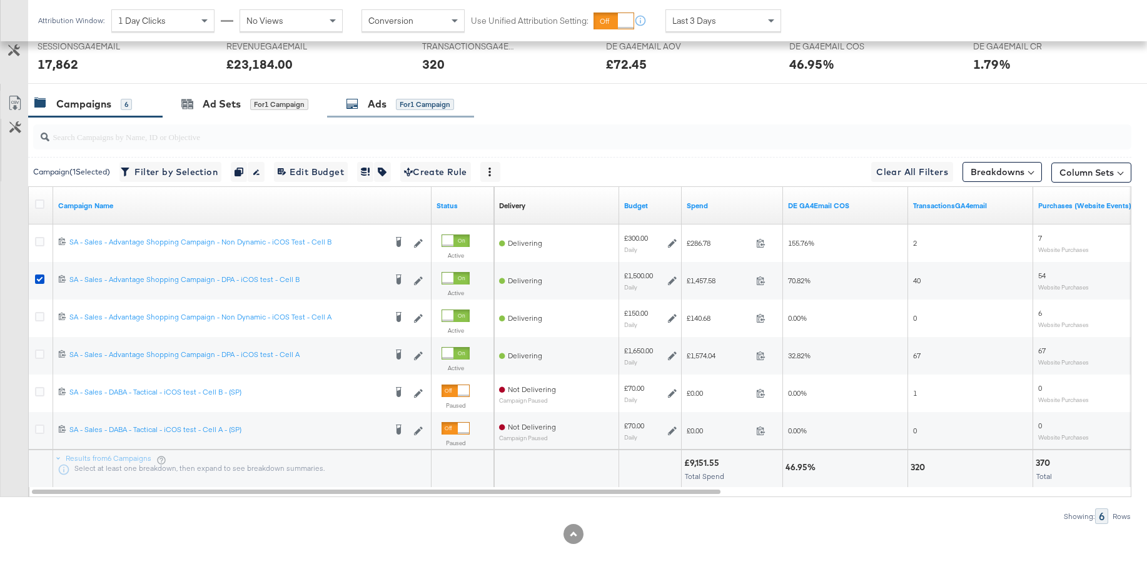
click at [372, 114] on div "Ads for 1 Campaign" at bounding box center [400, 104] width 147 height 27
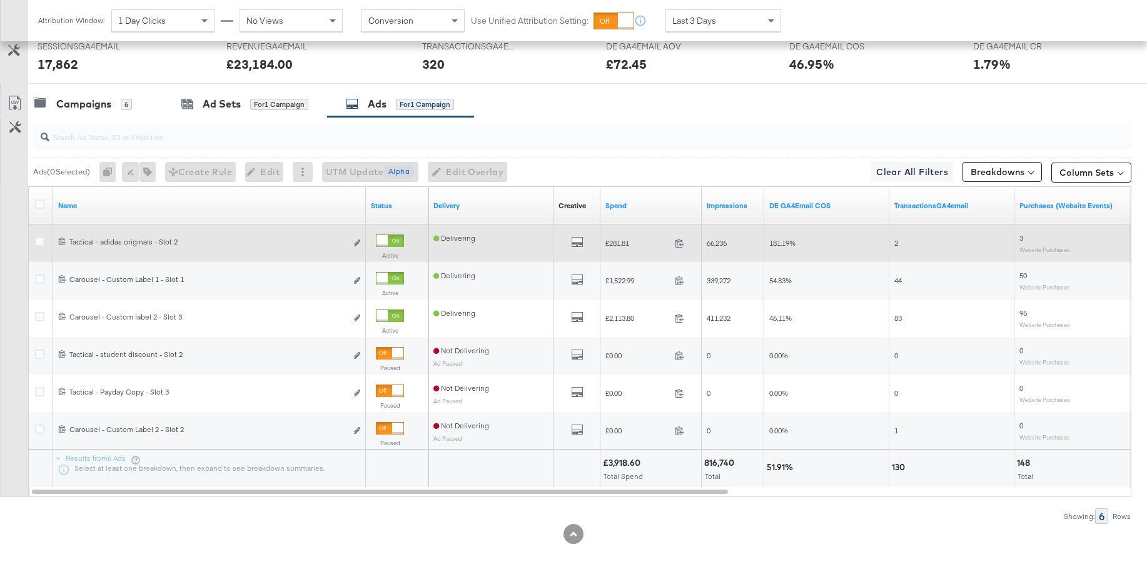
click at [388, 243] on div at bounding box center [382, 240] width 11 height 11
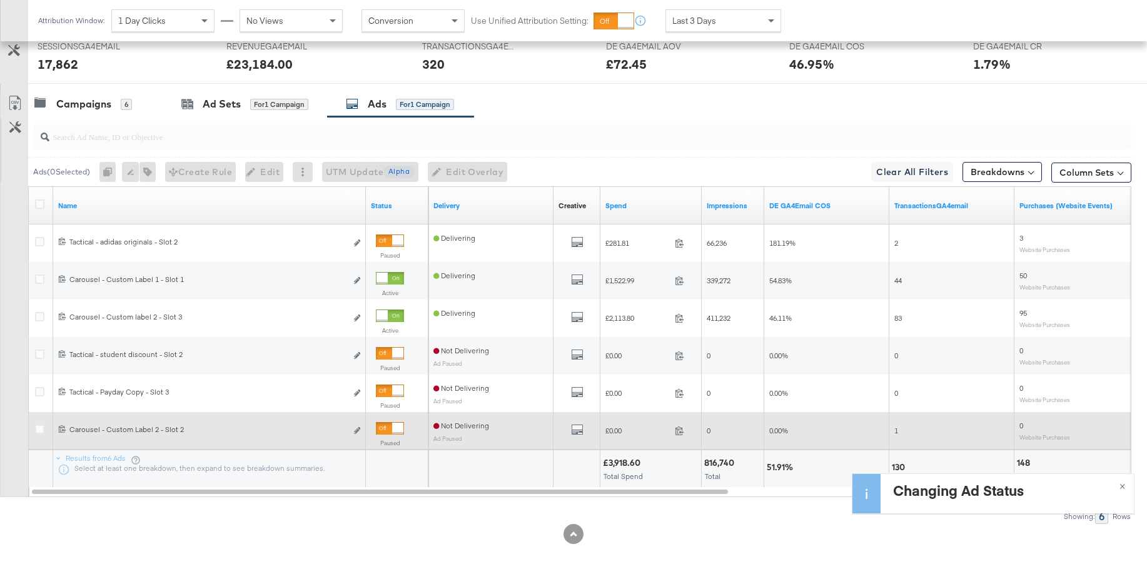
click at [392, 427] on div at bounding box center [397, 428] width 11 height 11
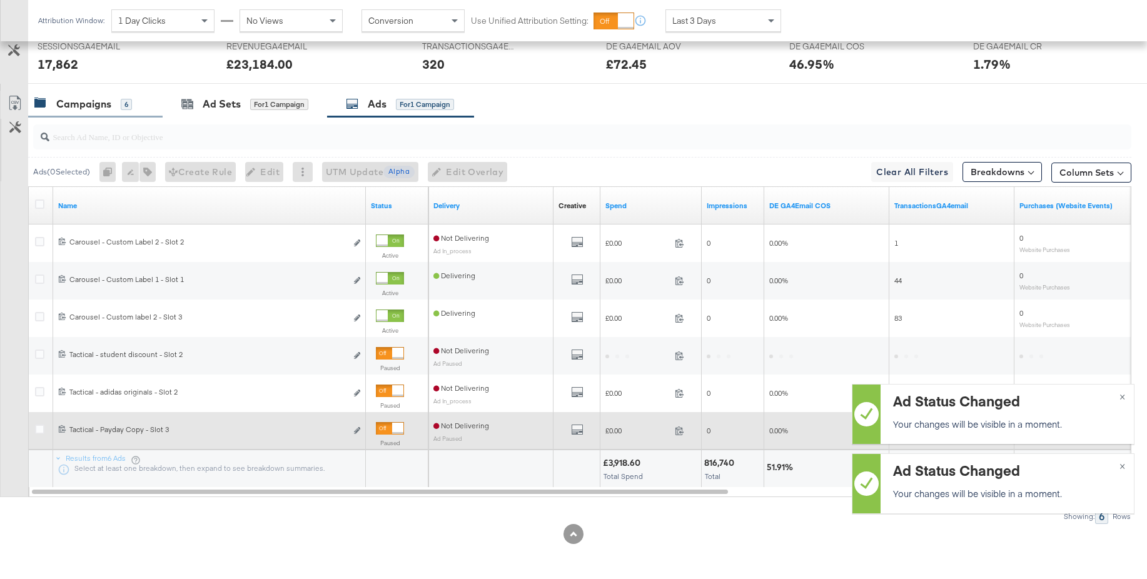
click at [96, 105] on div "Campaigns" at bounding box center [83, 104] width 55 height 14
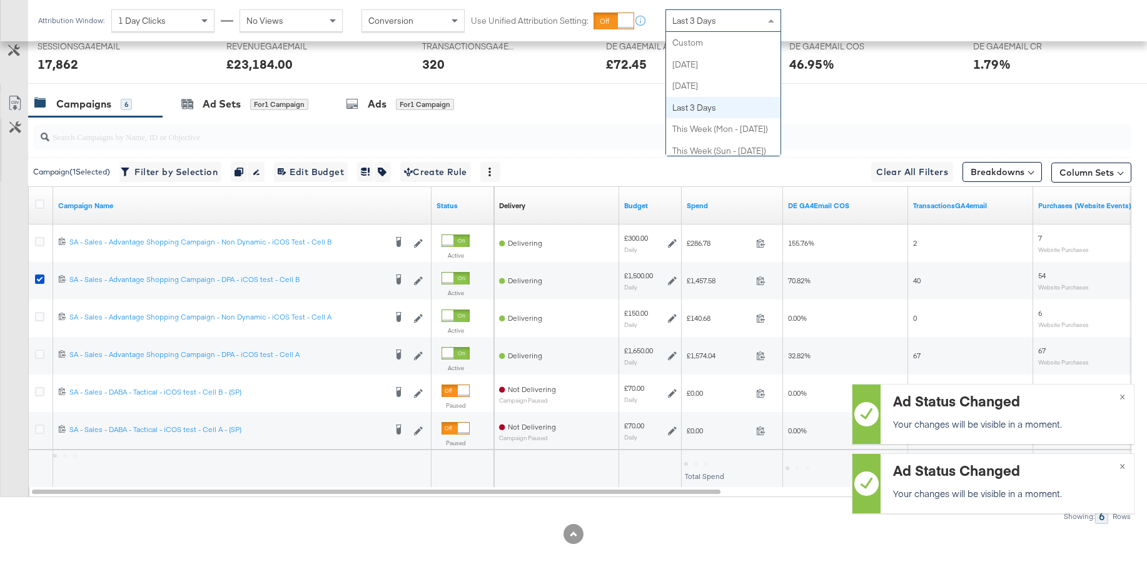
click at [689, 14] on div "Last 3 Days" at bounding box center [723, 20] width 114 height 21
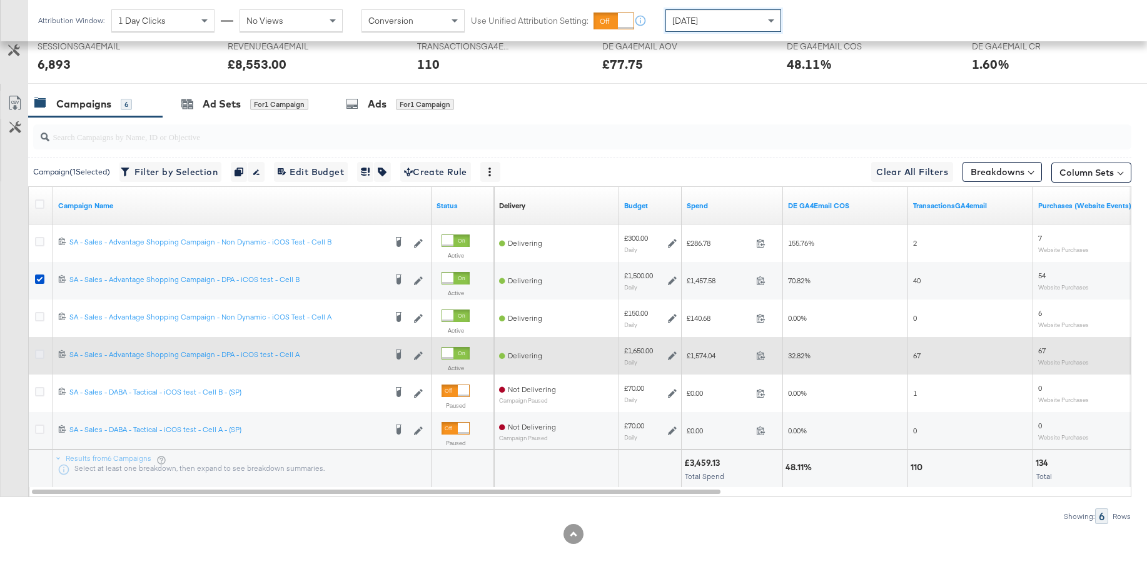
click at [39, 357] on icon at bounding box center [39, 354] width 9 height 9
click at [0, 0] on input "checkbox" at bounding box center [0, 0] width 0 height 0
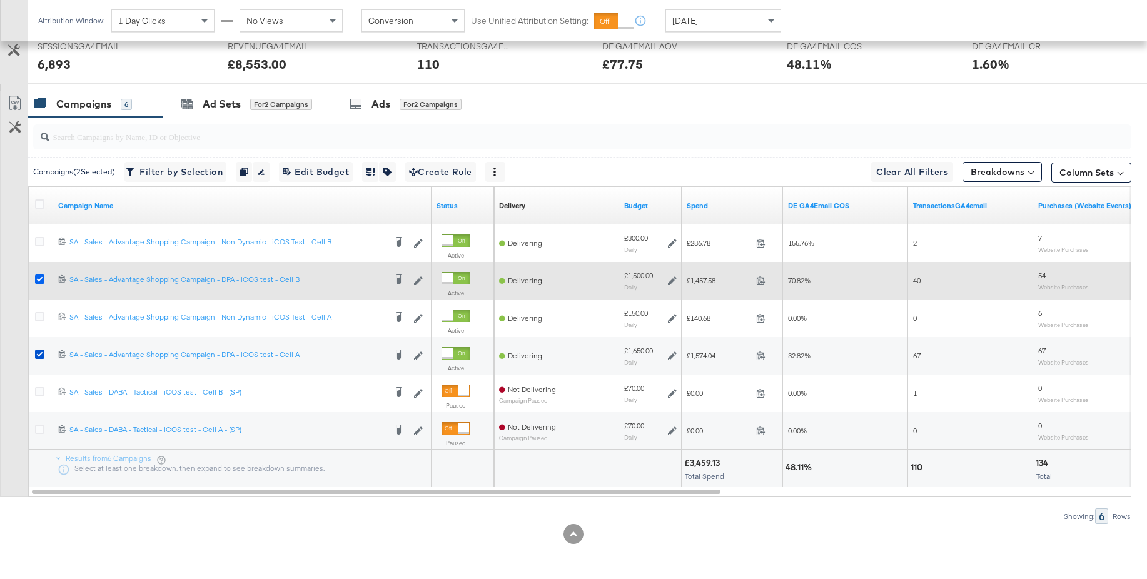
click at [39, 278] on icon at bounding box center [39, 279] width 9 height 9
click at [0, 0] on input "checkbox" at bounding box center [0, 0] width 0 height 0
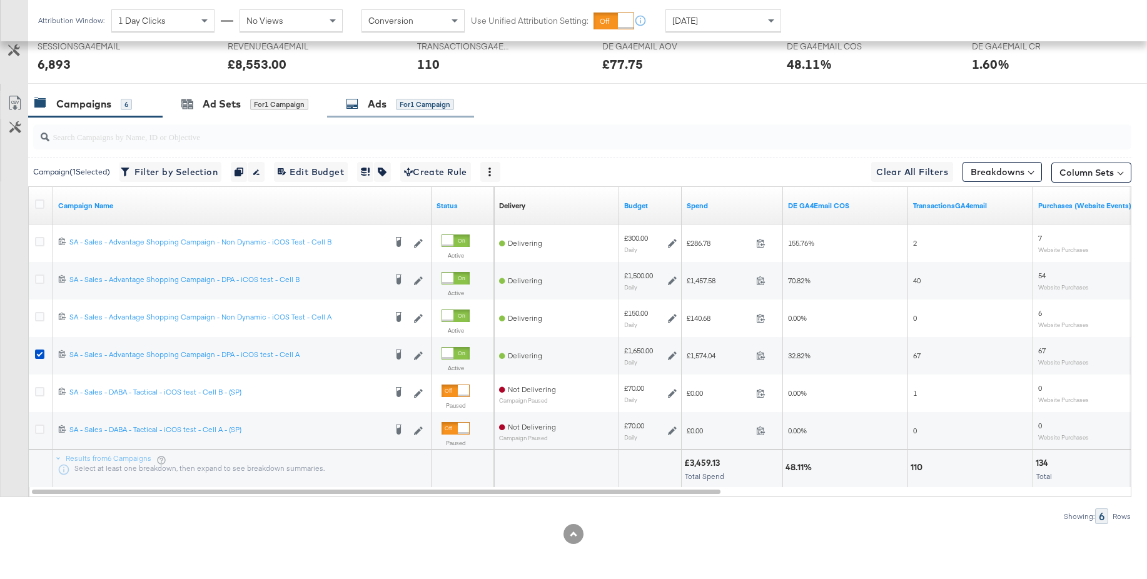
click at [366, 106] on div "Ads for 1 Campaign" at bounding box center [400, 104] width 108 height 14
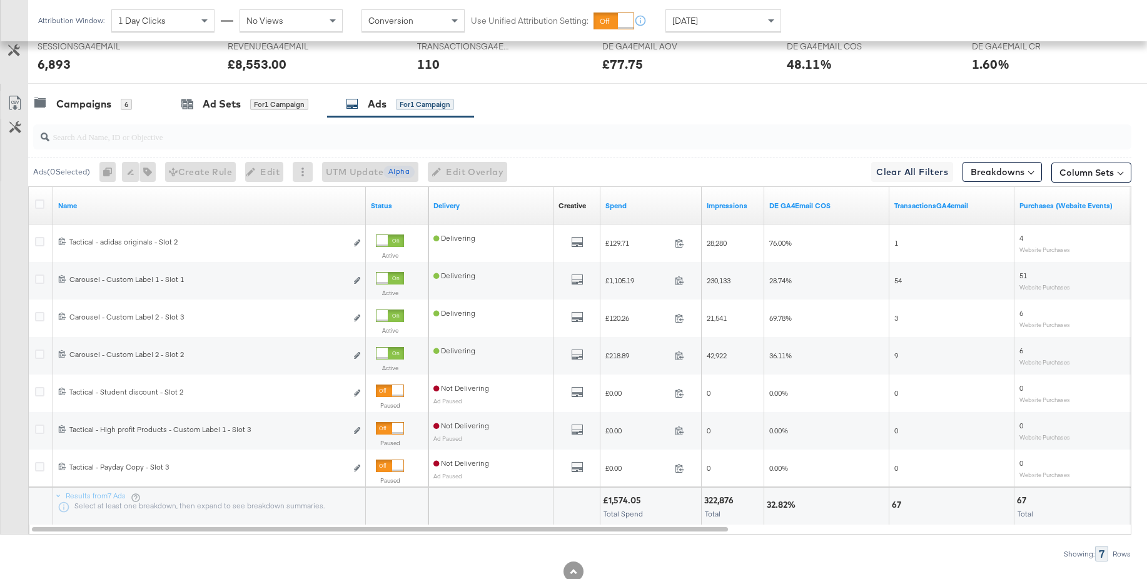
click at [716, 23] on div "[DATE]" at bounding box center [723, 20] width 114 height 21
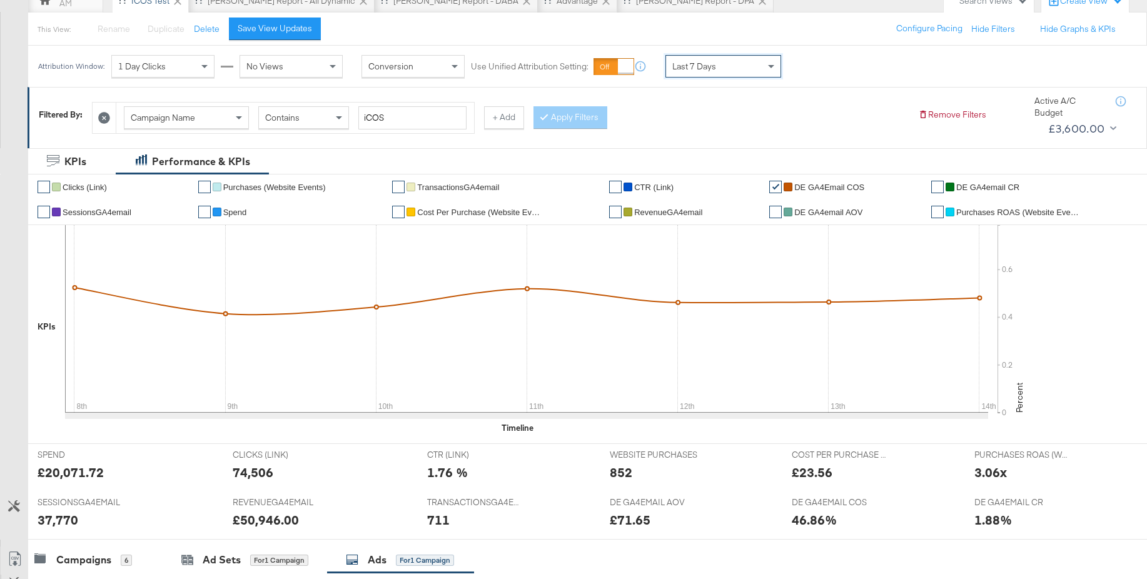
scroll to position [0, 0]
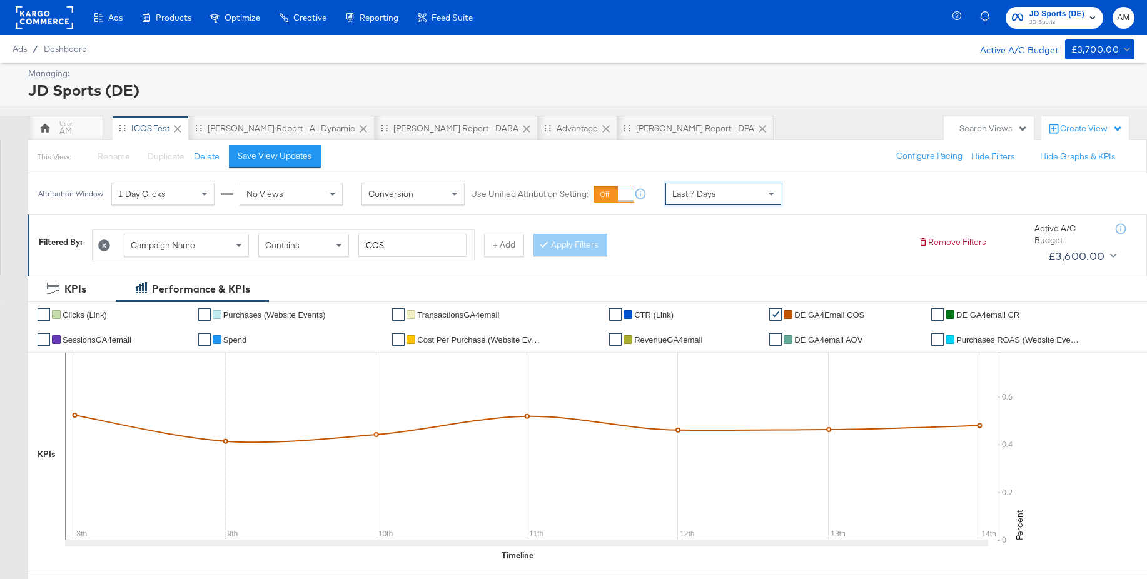
click at [1048, 15] on span "JD Sports (DE)" at bounding box center [1056, 14] width 55 height 13
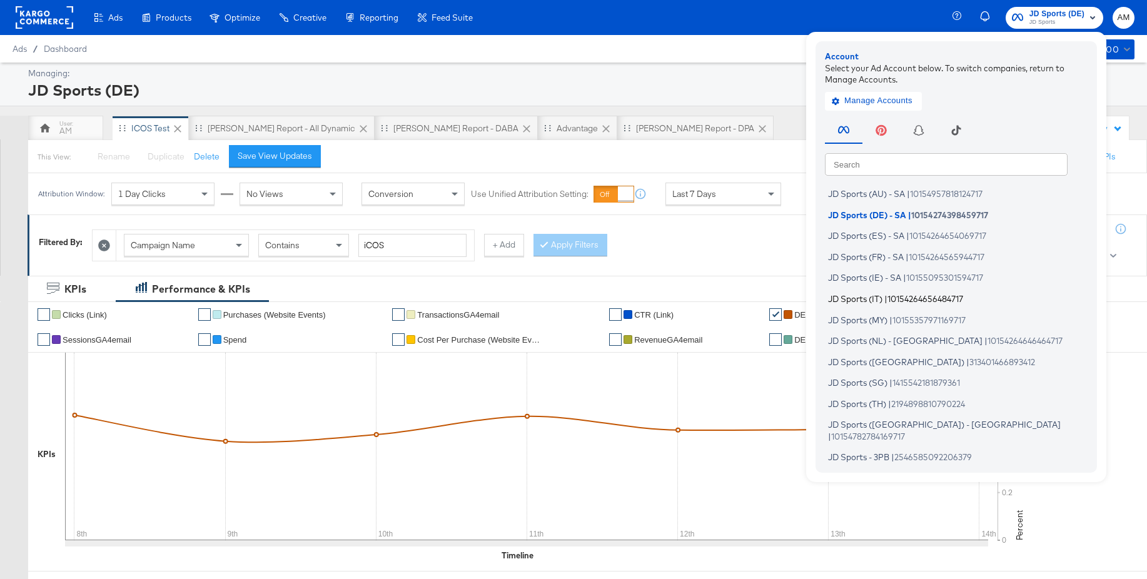
click at [875, 298] on span "JD Sports (IT)" at bounding box center [855, 298] width 54 height 10
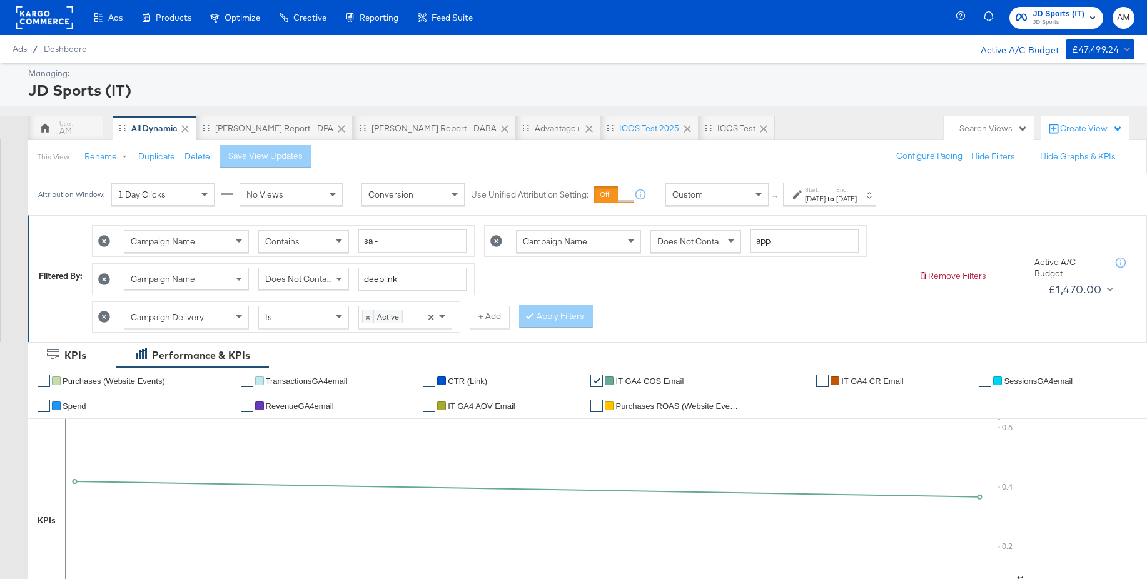
click at [836, 196] on strong "to" at bounding box center [831, 198] width 11 height 9
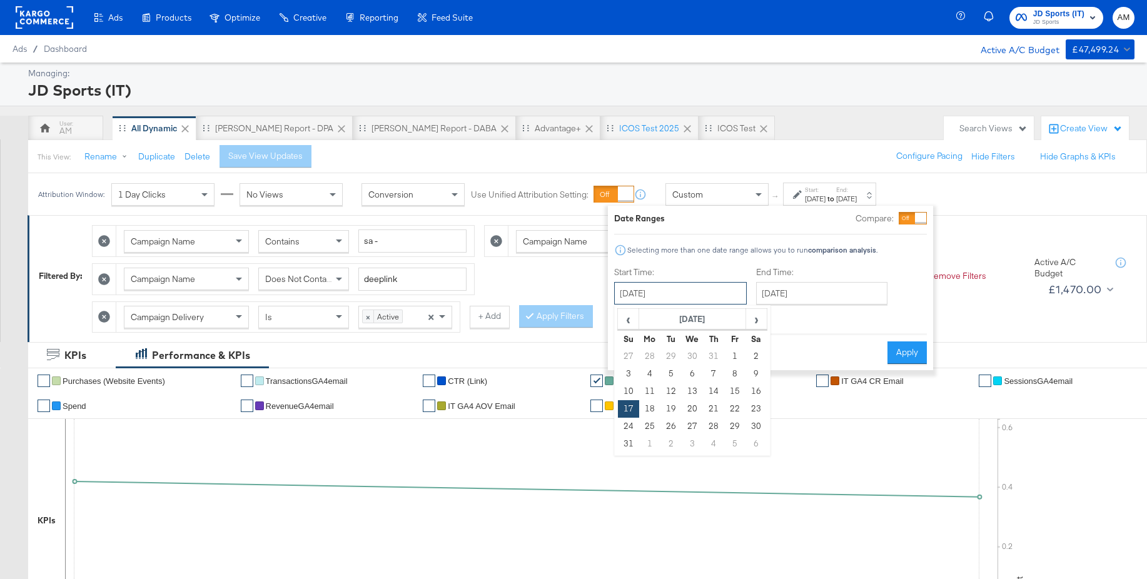
click at [671, 300] on input "August 17th 2025" at bounding box center [680, 293] width 133 height 23
click at [756, 322] on span "›" at bounding box center [756, 319] width 19 height 19
drag, startPoint x: 623, startPoint y: 390, endPoint x: 633, endPoint y: 390, distance: 10.0
click at [624, 391] on td "14" at bounding box center [628, 392] width 21 height 18
type input "[DATE]"
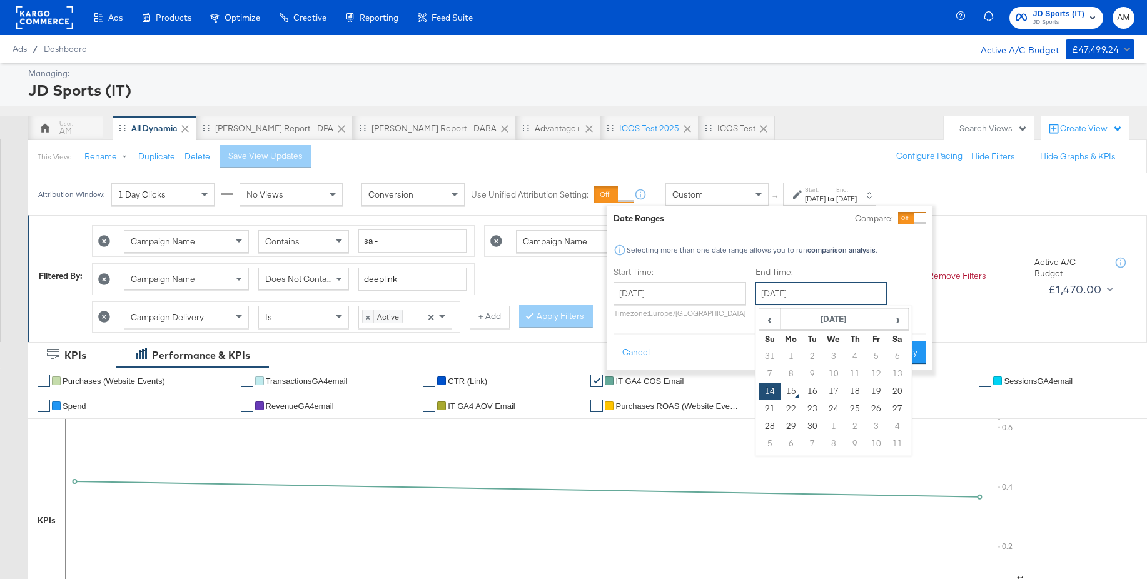
click at [836, 299] on input "[DATE]" at bounding box center [821, 293] width 131 height 23
click at [893, 395] on td "20" at bounding box center [897, 392] width 21 height 18
type input "[DATE]"
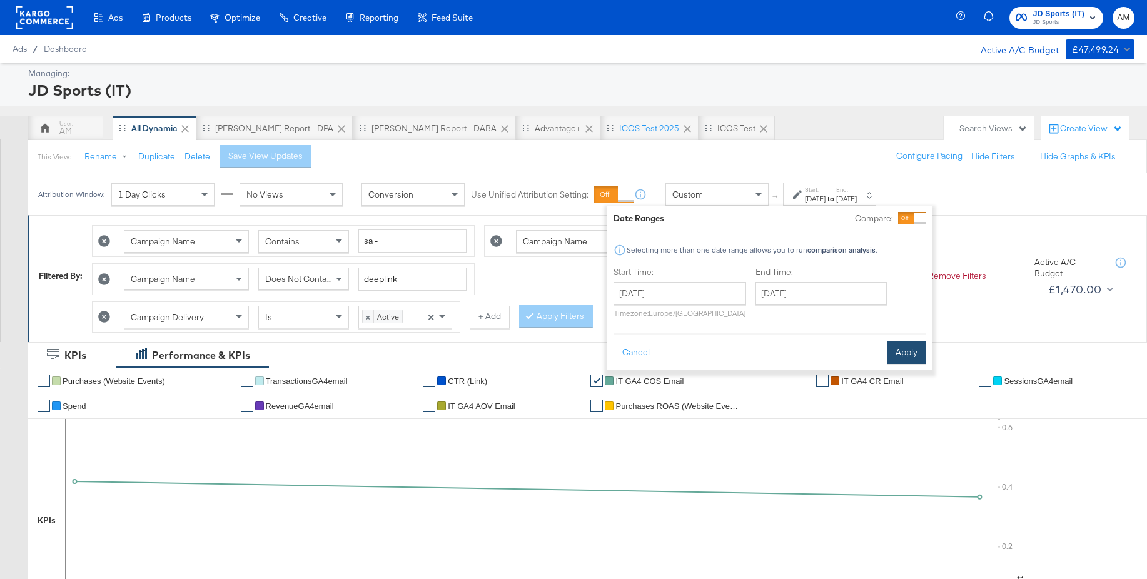
click at [902, 353] on button "Apply" at bounding box center [906, 352] width 39 height 23
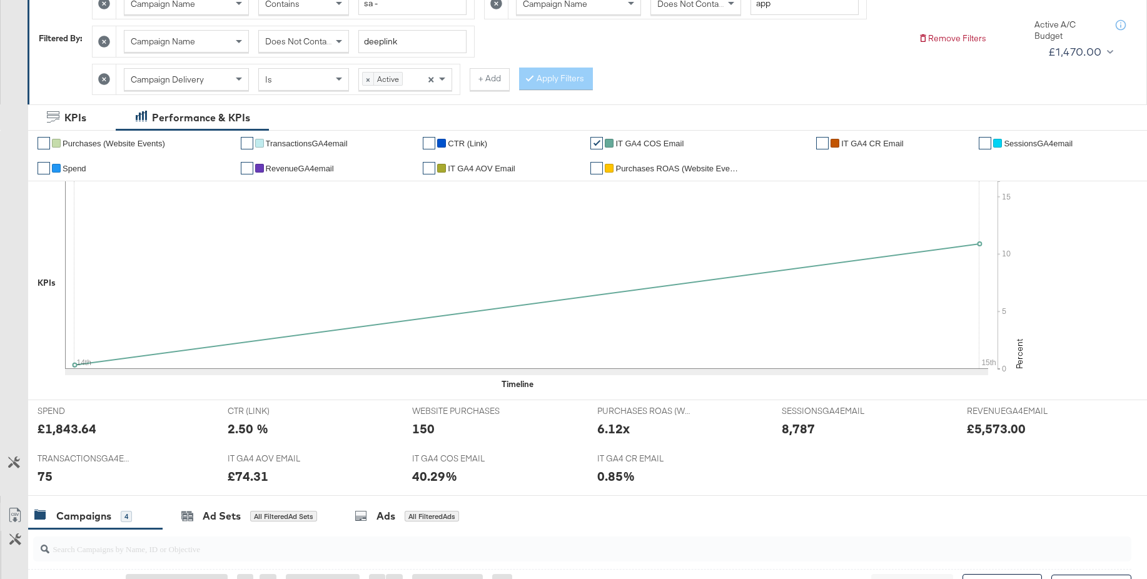
scroll to position [71, 0]
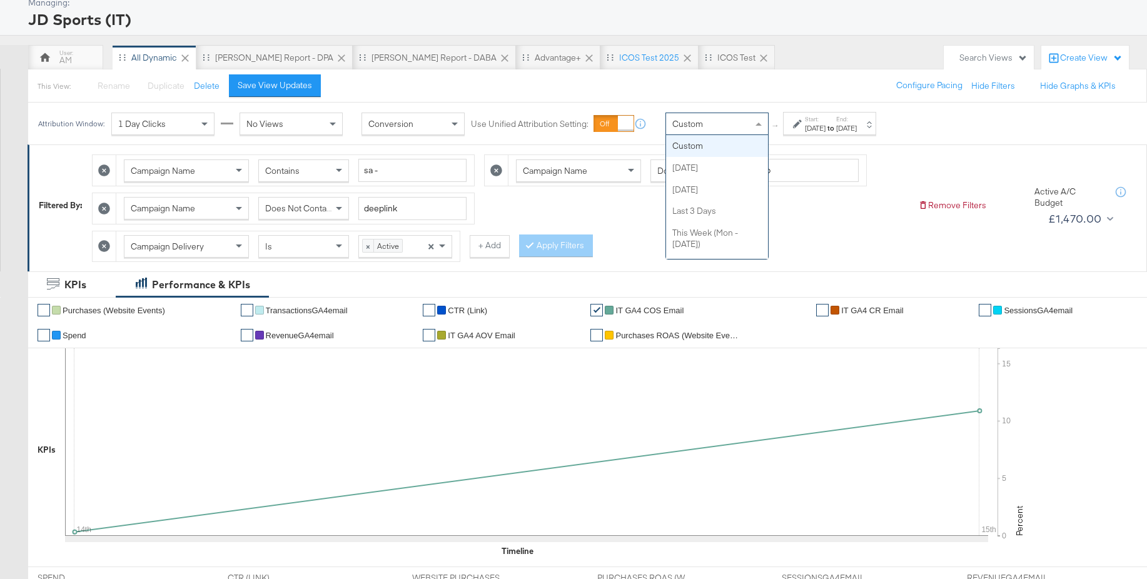
click at [713, 126] on div "Custom" at bounding box center [717, 123] width 102 height 21
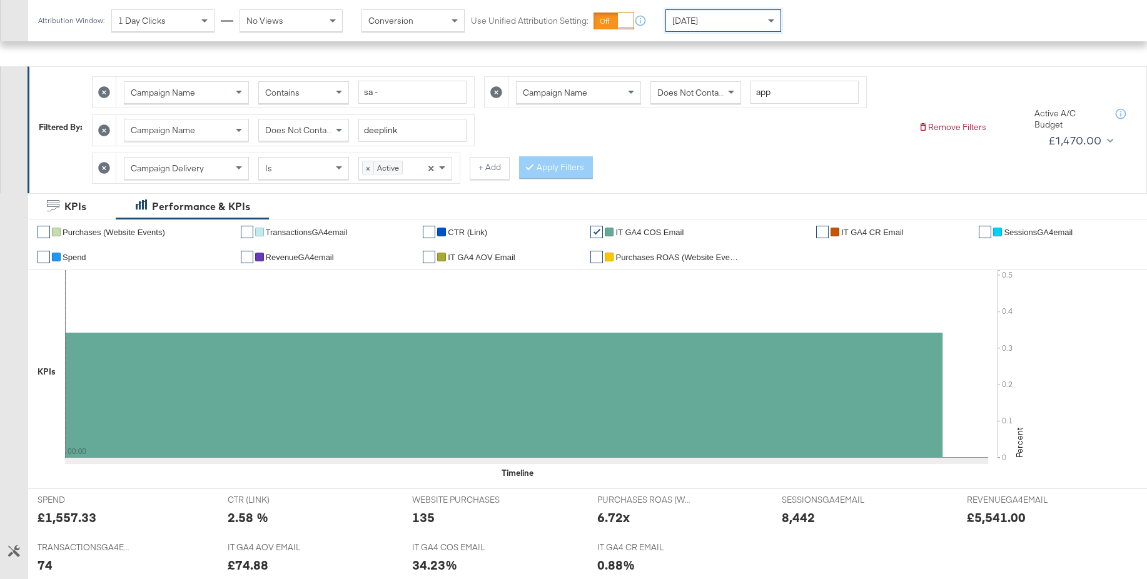
scroll to position [0, 0]
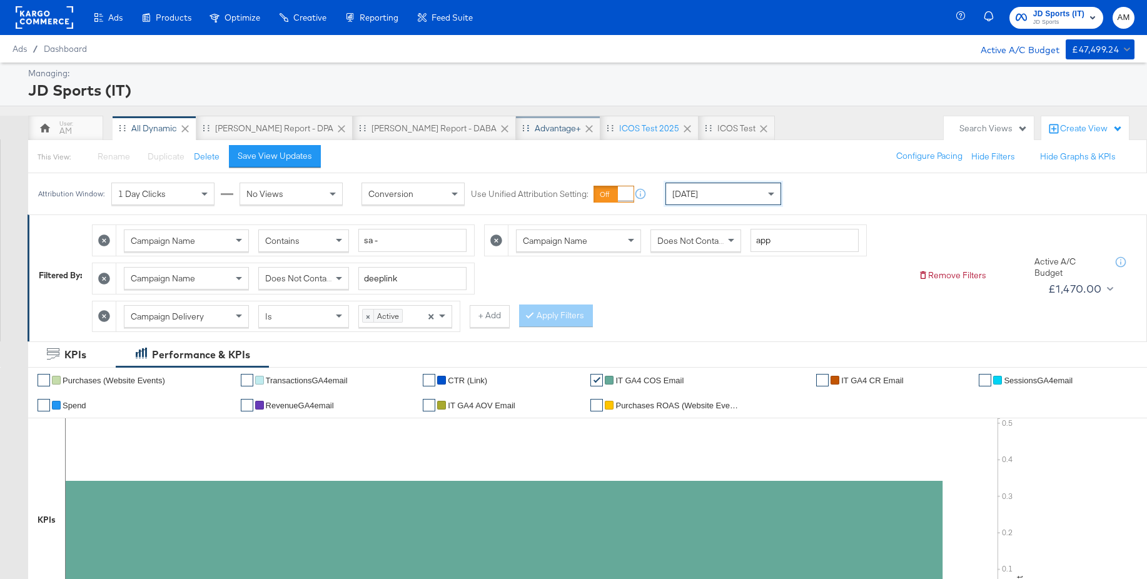
click at [535, 128] on div "Advantage+" at bounding box center [558, 129] width 46 height 12
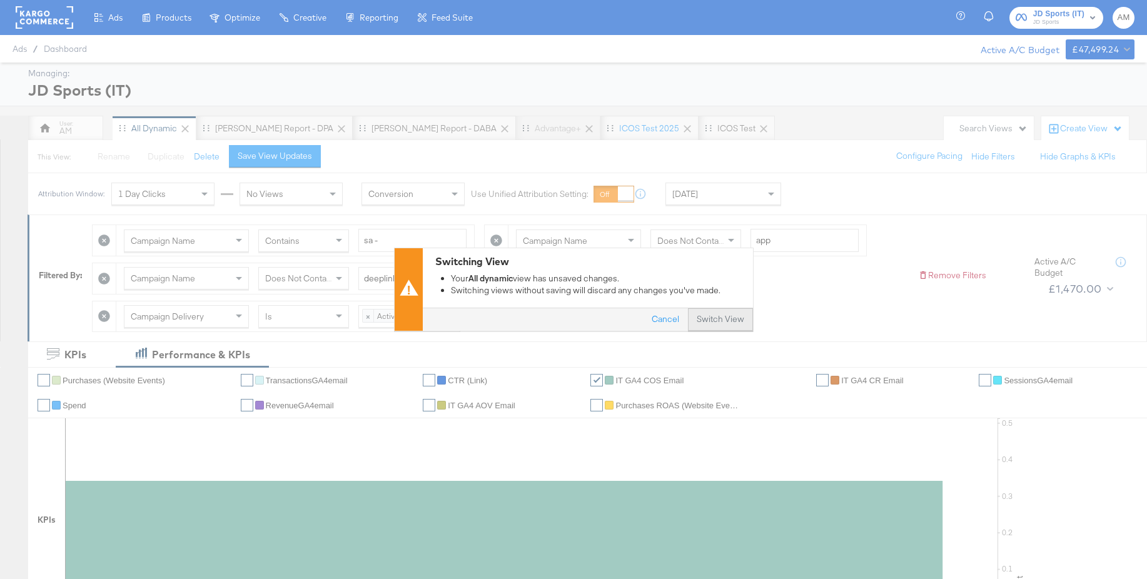
click at [703, 317] on button "Switch View" at bounding box center [720, 320] width 65 height 23
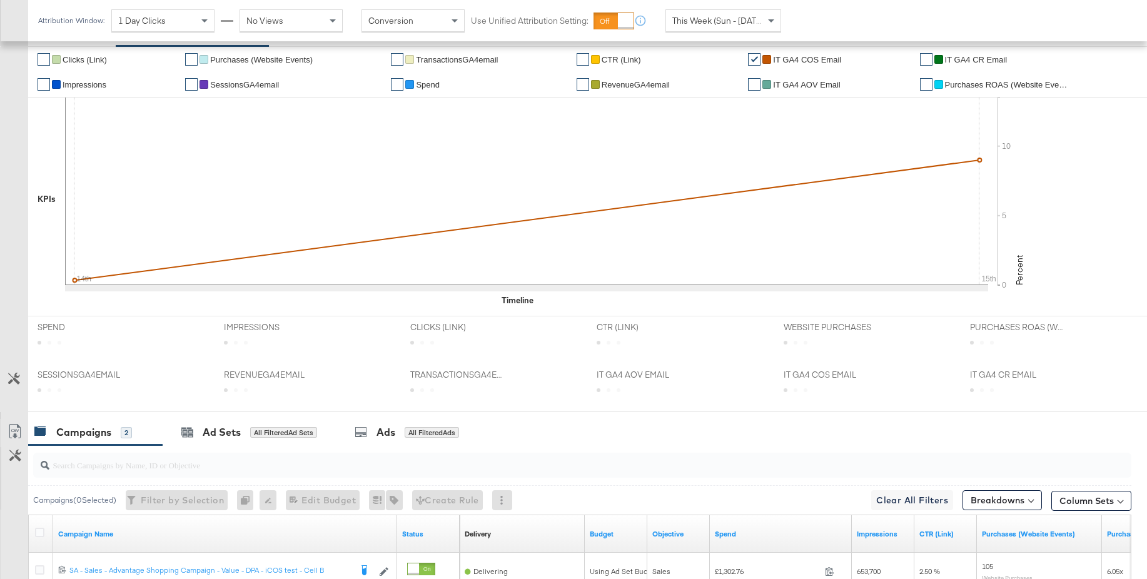
scroll to position [311, 0]
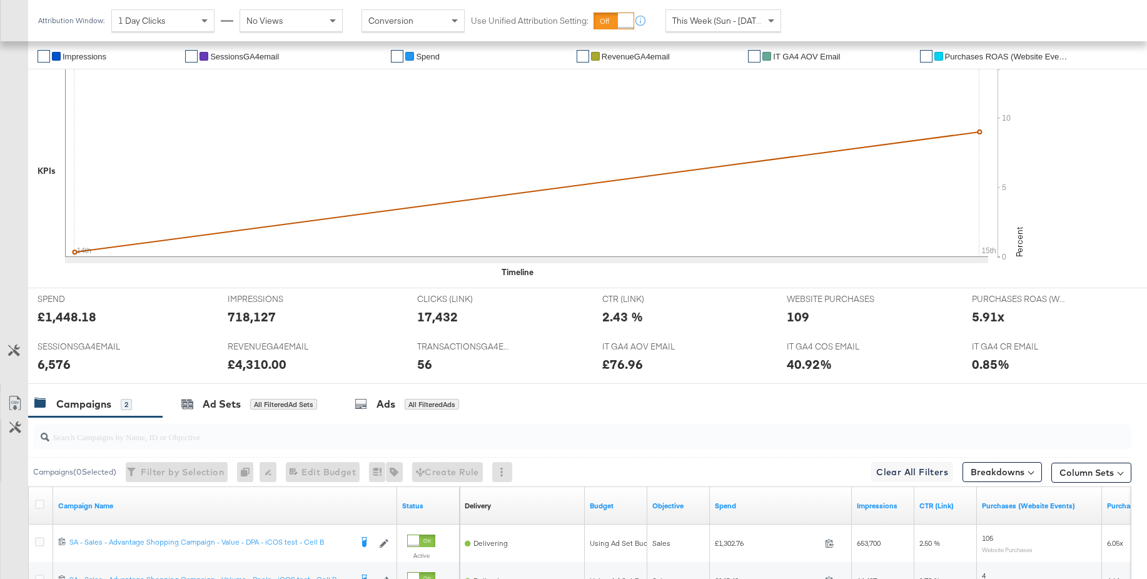
click at [696, 21] on span "This Week (Sun - [DATE])" at bounding box center [719, 20] width 94 height 11
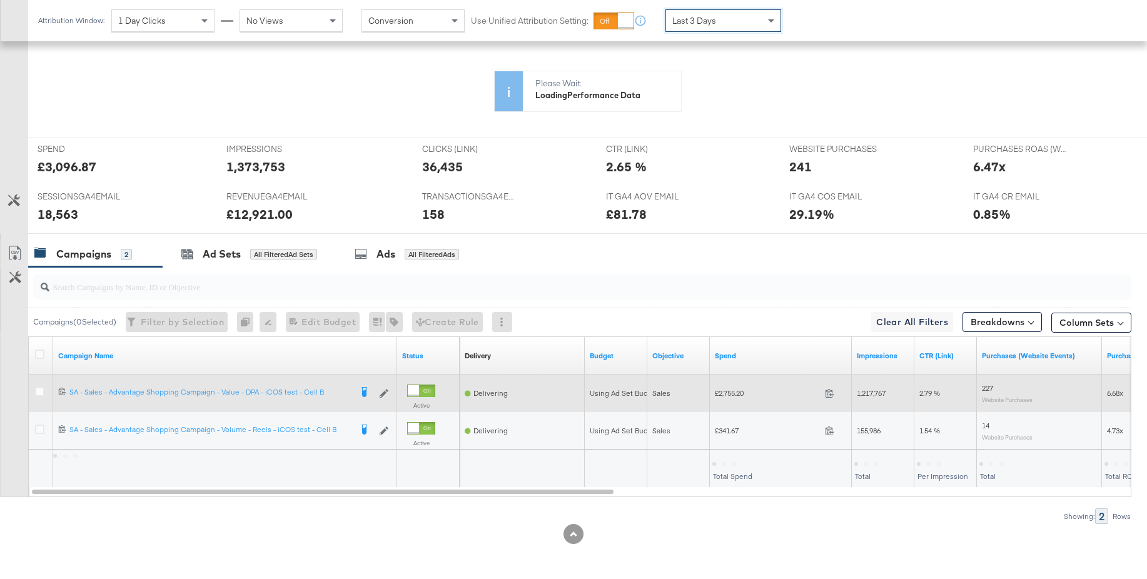
scroll to position [462, 0]
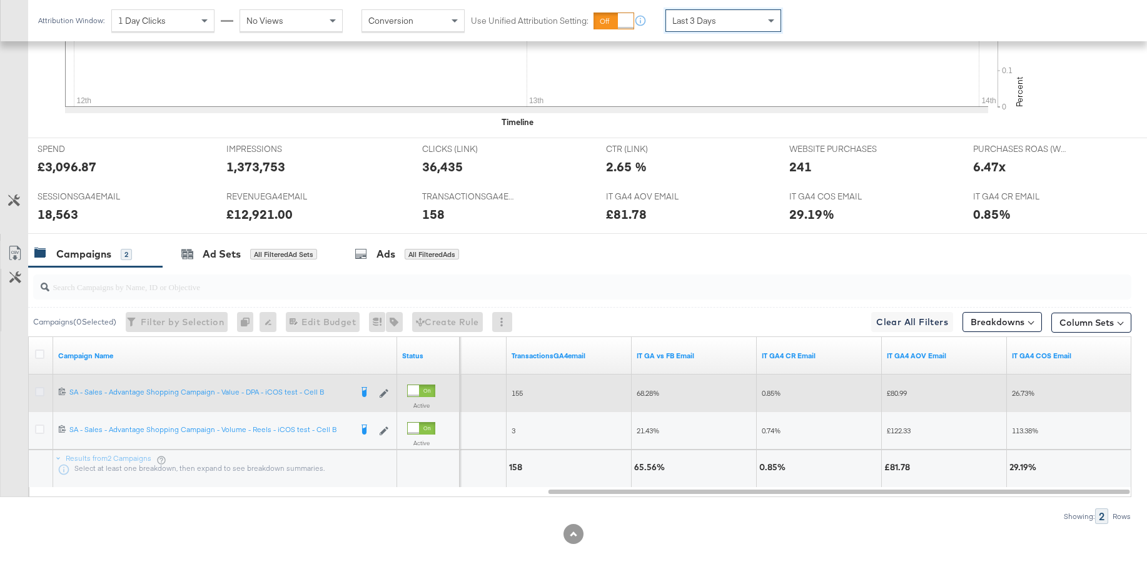
click at [40, 395] on icon at bounding box center [39, 391] width 9 height 9
click at [0, 0] on input "checkbox" at bounding box center [0, 0] width 0 height 0
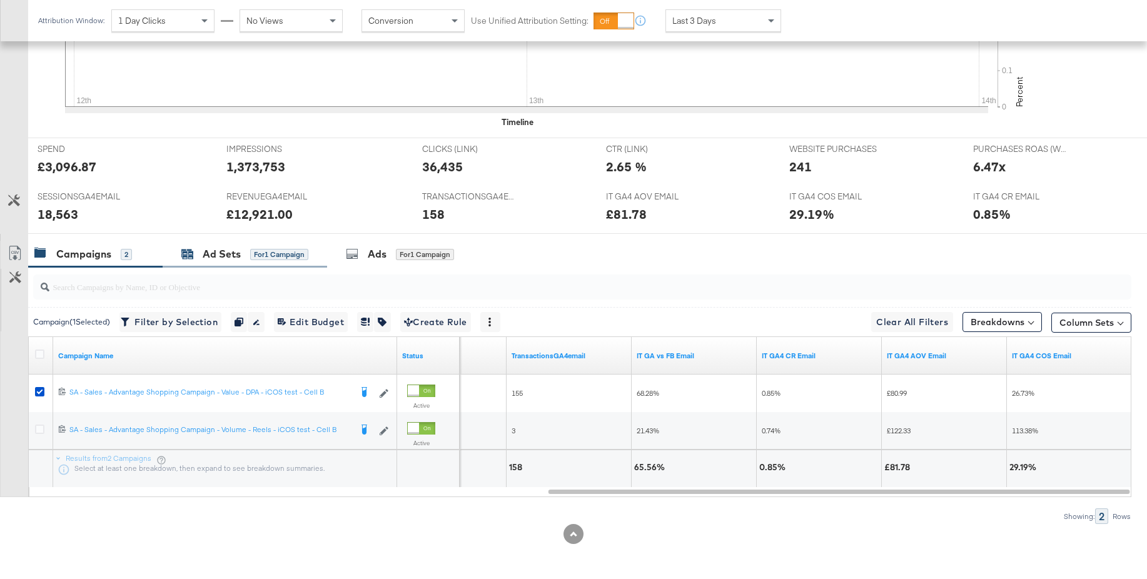
click at [218, 257] on div "Ad Sets" at bounding box center [222, 254] width 38 height 14
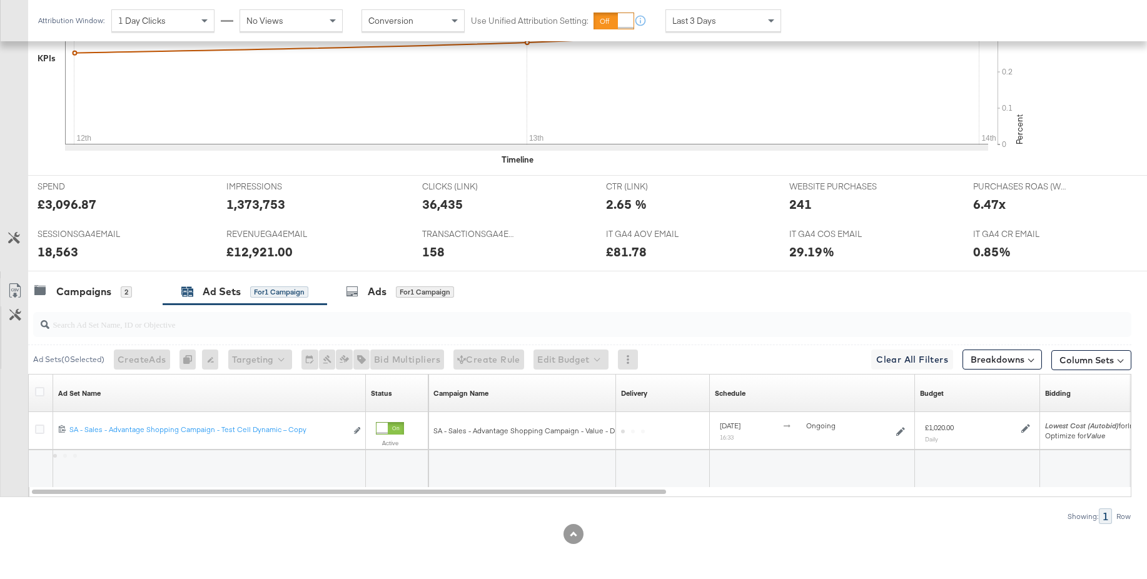
scroll to position [424, 0]
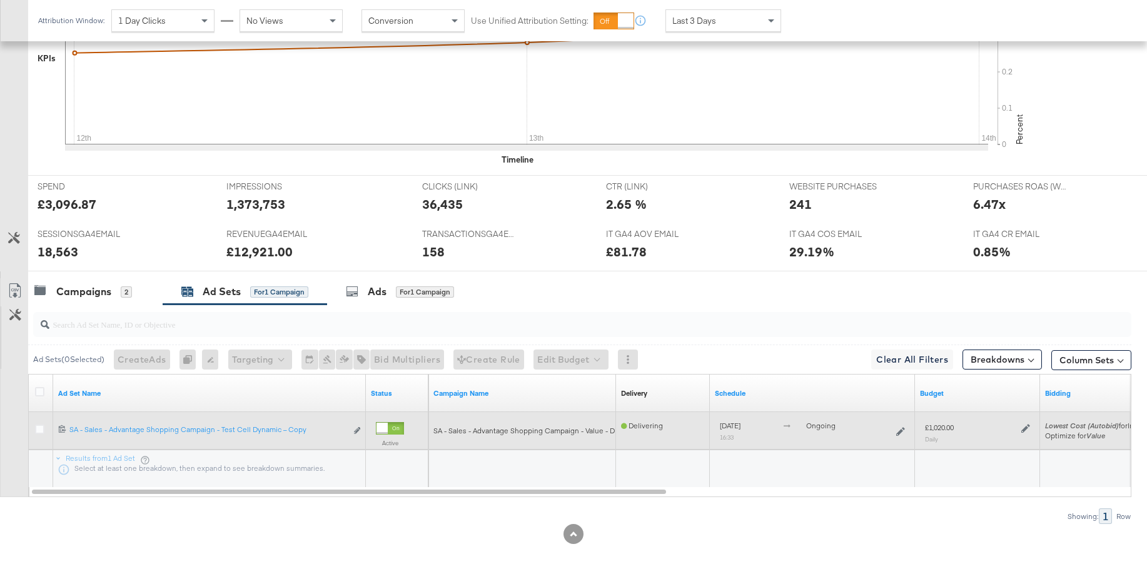
click at [1025, 429] on icon at bounding box center [1025, 428] width 9 height 9
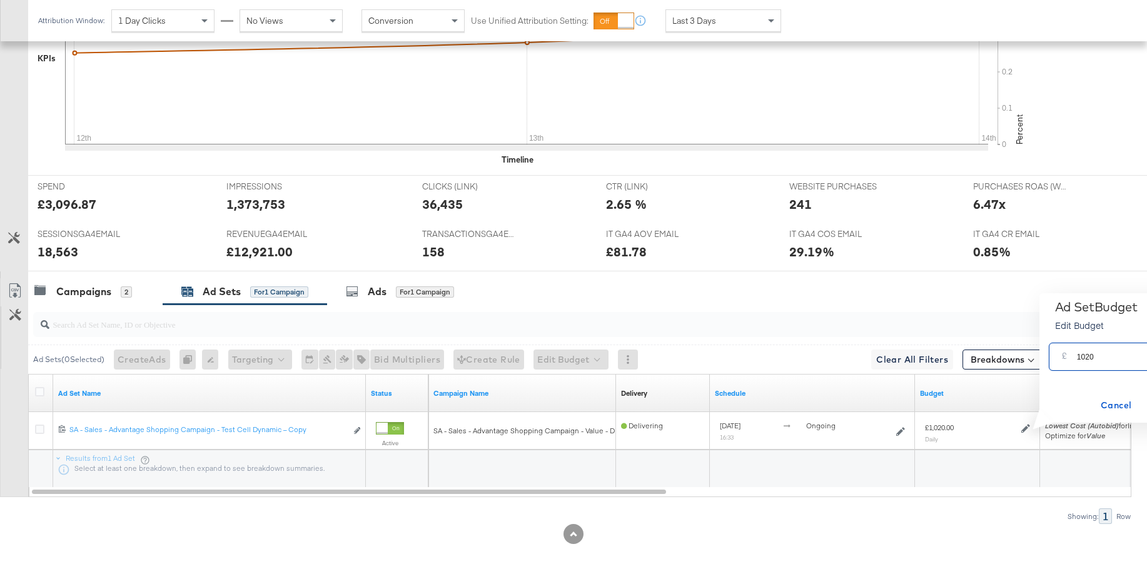
drag, startPoint x: 1090, startPoint y: 357, endPoint x: 1062, endPoint y: 358, distance: 27.5
click at [1062, 358] on div "£ 1020 GBP" at bounding box center [1133, 357] width 168 height 28
type input "12"
click at [660, 301] on div "Campaigns 2 Ad Sets for 1 Campaign Ads for 1 Campaign" at bounding box center [587, 291] width 1119 height 27
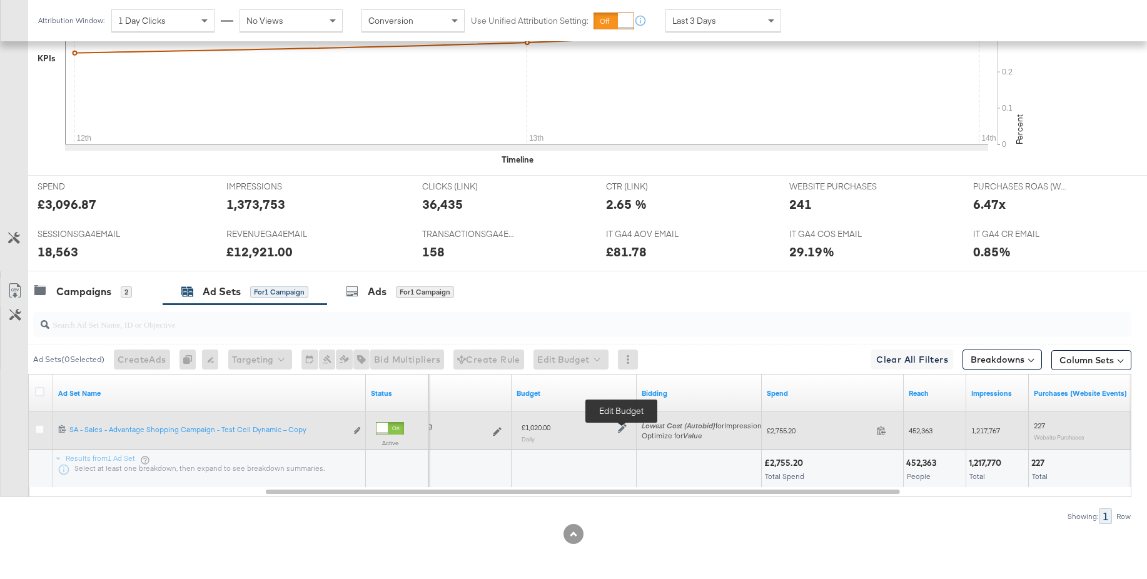
click at [624, 428] on icon at bounding box center [622, 428] width 9 height 9
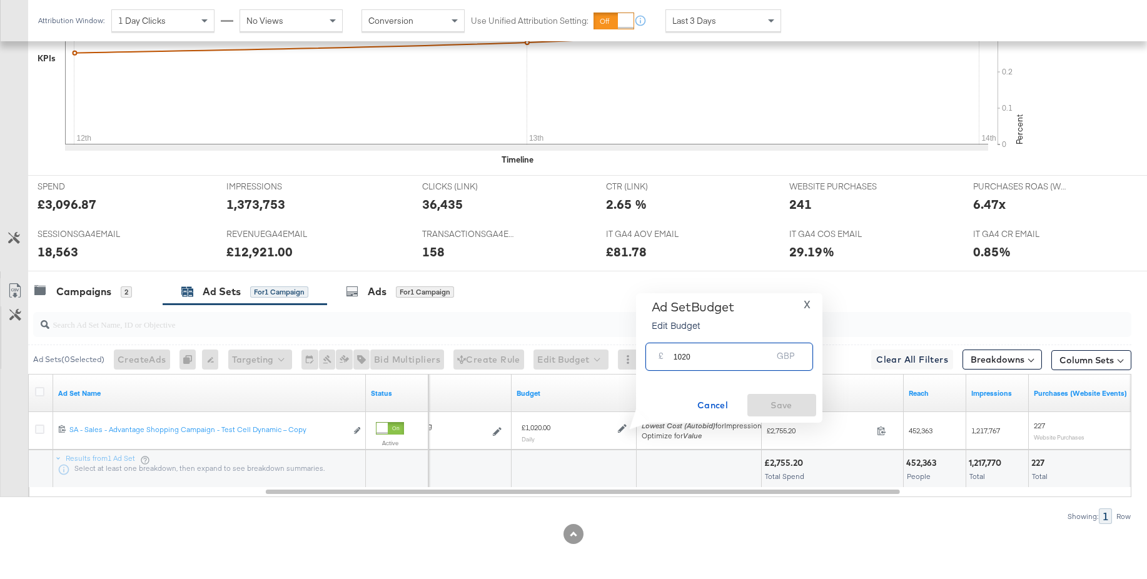
drag, startPoint x: 692, startPoint y: 359, endPoint x: 657, endPoint y: 358, distance: 35.0
click at [657, 358] on div "£ 1020 GBP" at bounding box center [729, 357] width 168 height 28
type input "1200"
click at [771, 402] on span "Save" at bounding box center [781, 406] width 59 height 16
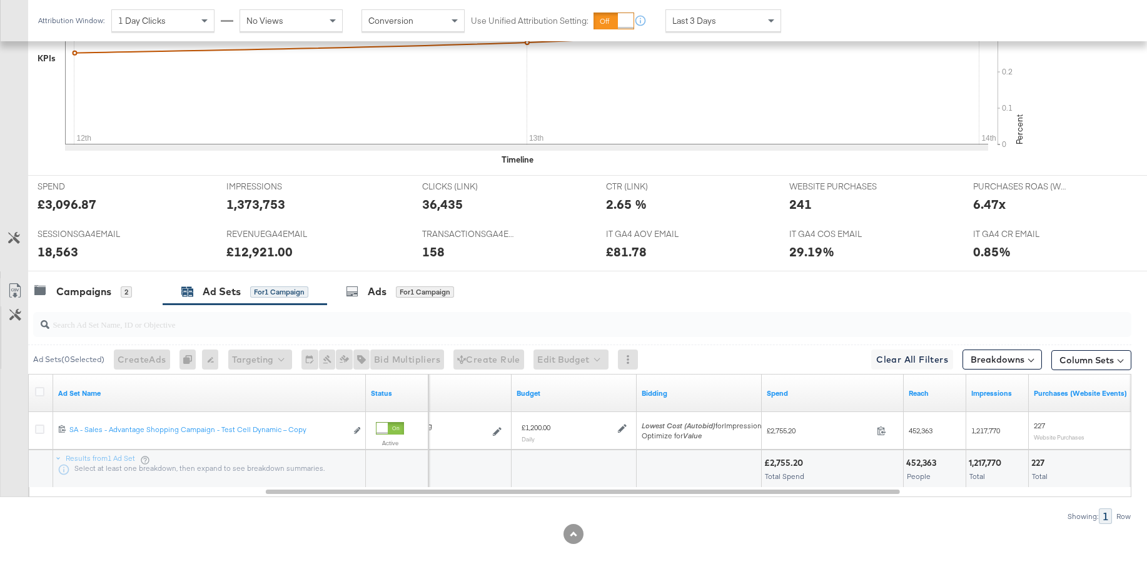
scroll to position [0, 0]
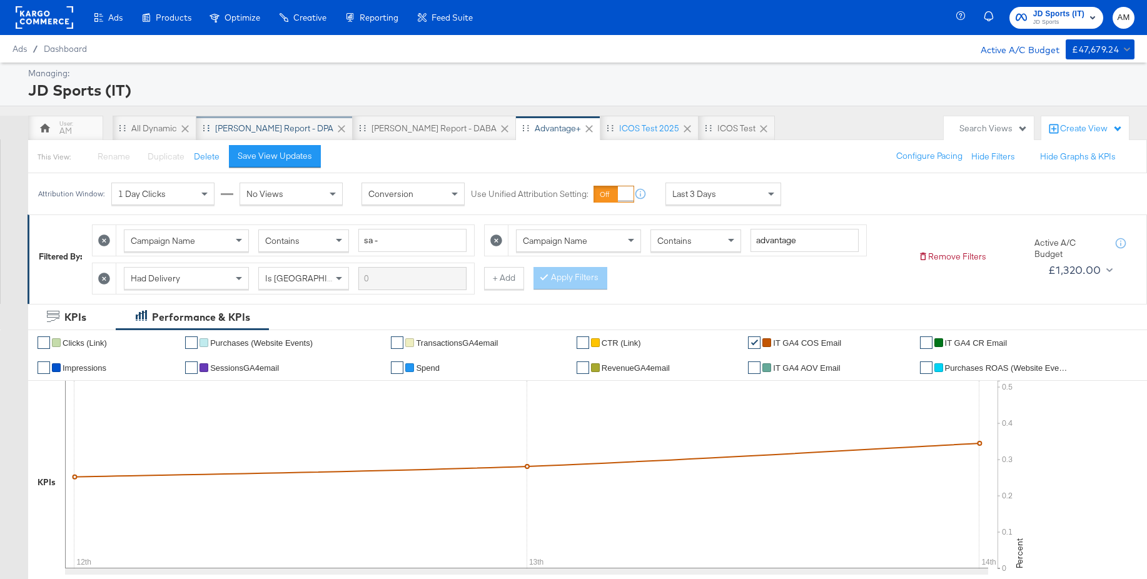
click at [264, 127] on div "[PERSON_NAME] Report - DPA" at bounding box center [274, 129] width 118 height 12
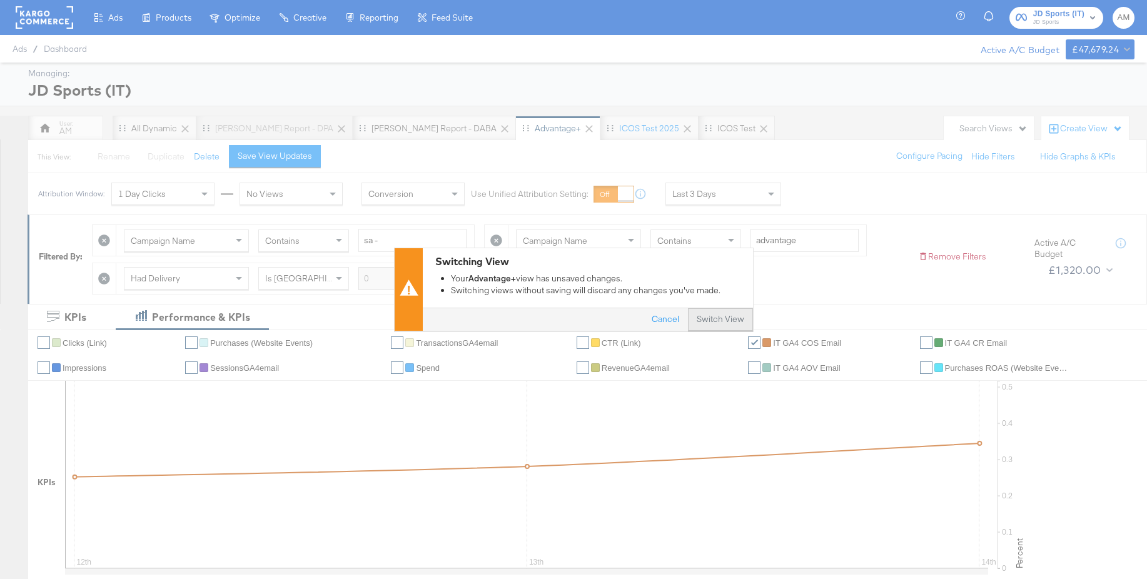
click at [733, 320] on button "Switch View" at bounding box center [720, 320] width 65 height 23
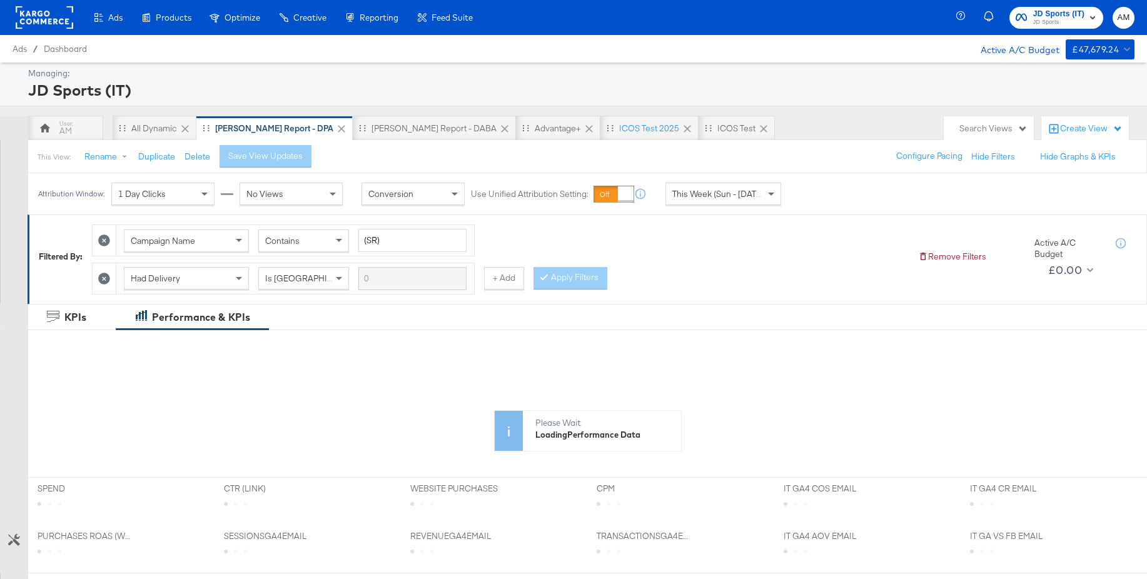
click at [721, 198] on span "This Week (Sun - [DATE])" at bounding box center [719, 193] width 94 height 11
drag, startPoint x: 861, startPoint y: 201, endPoint x: 858, endPoint y: 222, distance: 21.5
click at [861, 201] on div "Attribution Window: 1 Day Clicks No Views Conversion Use Unified Attribution Se…" at bounding box center [573, 193] width 1147 height 41
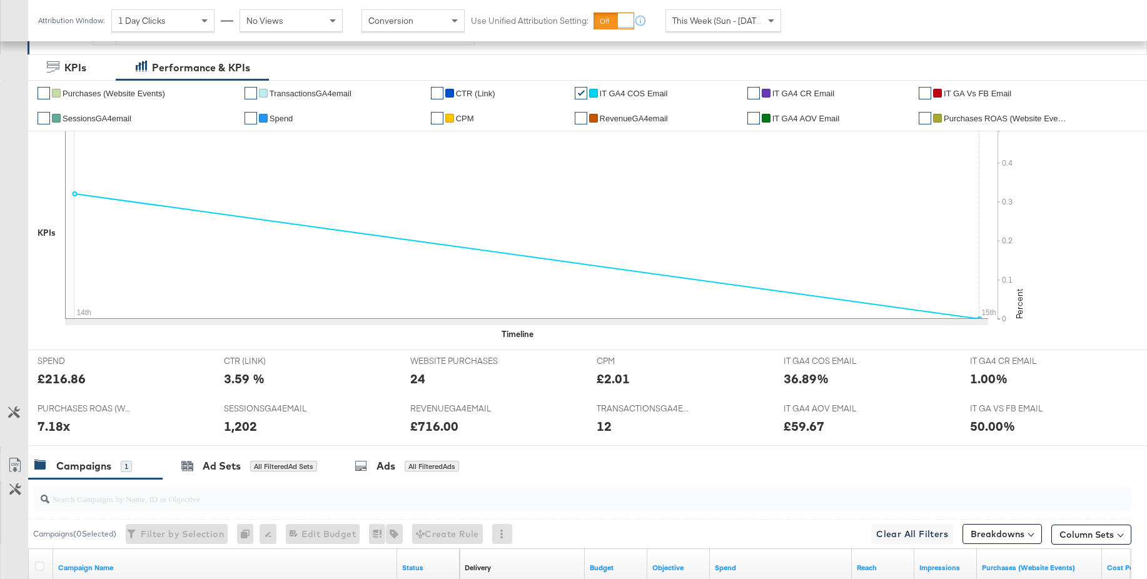
scroll to position [291, 0]
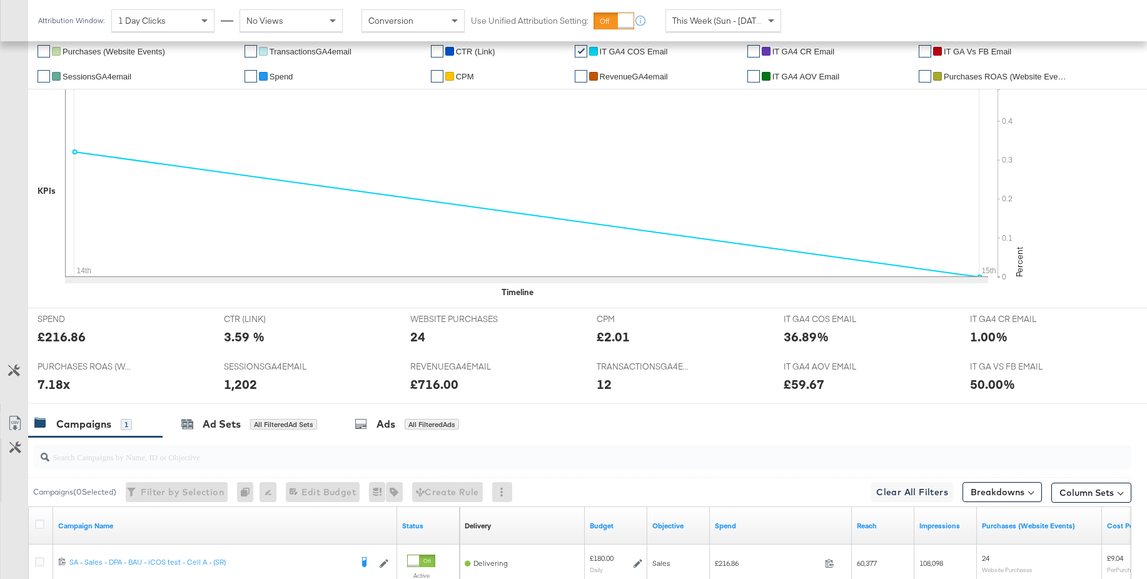
click at [704, 22] on span "This Week (Sun - [DATE])" at bounding box center [719, 20] width 94 height 11
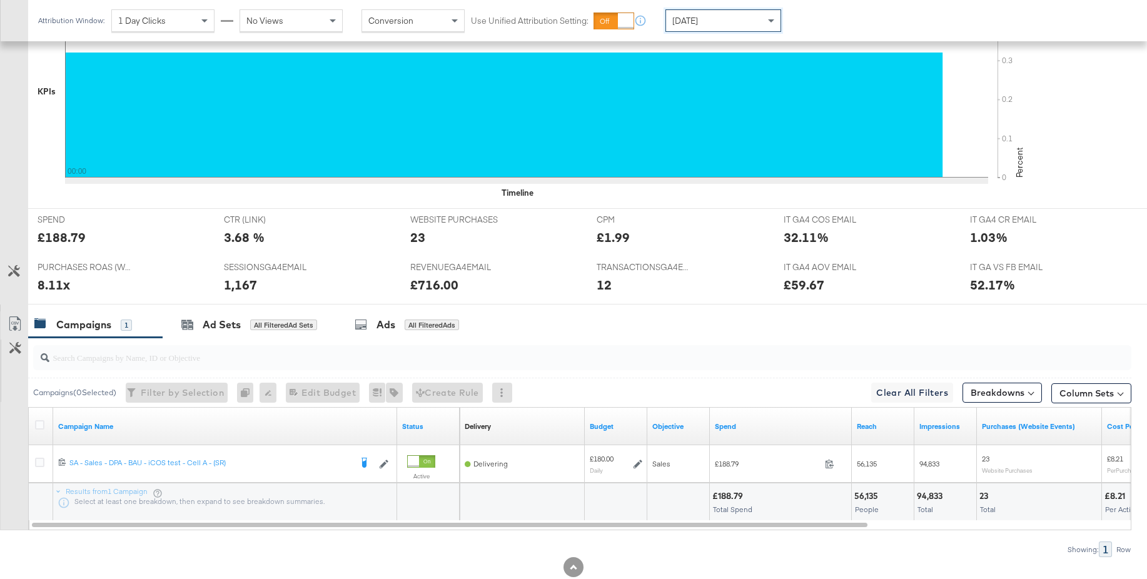
scroll to position [424, 0]
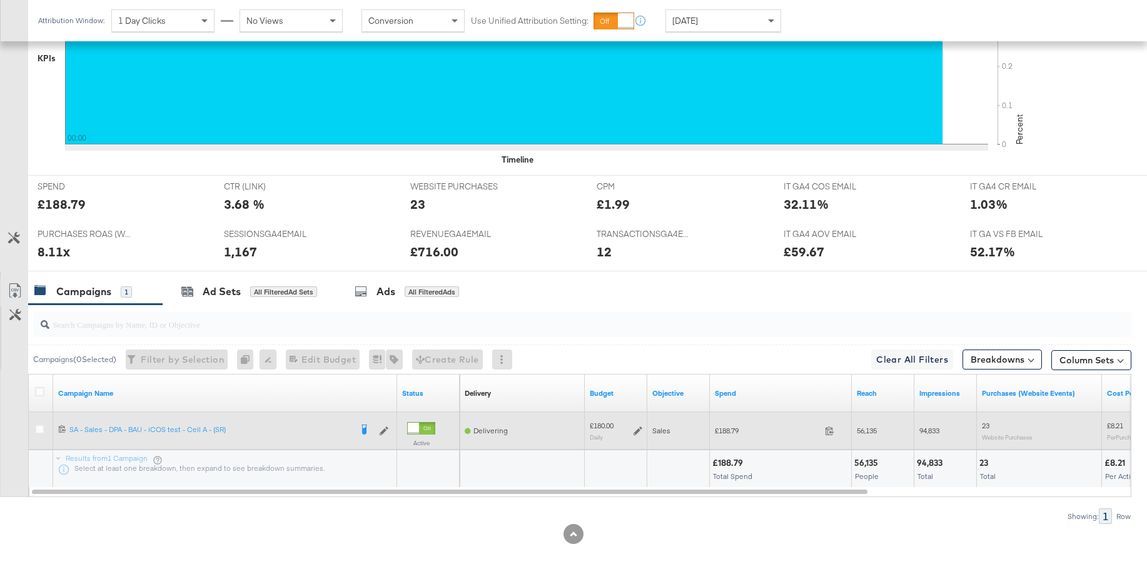
click at [640, 431] on icon at bounding box center [638, 431] width 9 height 9
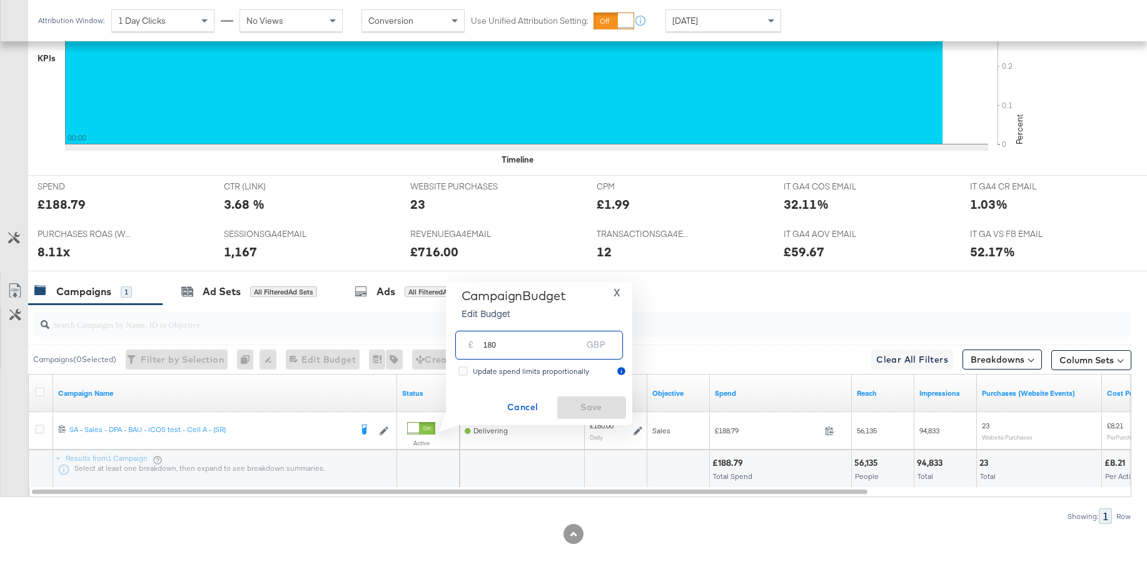
drag, startPoint x: 527, startPoint y: 348, endPoint x: 423, endPoint y: 345, distance: 103.9
click at [423, 345] on div "Managing: JD Sports (IT) AM All dynamic SA - JD Report - DPA SA - JD Report - D…" at bounding box center [573, 108] width 1147 height 941
type input "200"
drag, startPoint x: 592, startPoint y: 408, endPoint x: 589, endPoint y: 357, distance: 52.0
click at [592, 408] on span "Save" at bounding box center [591, 408] width 59 height 16
